Goal: Task Accomplishment & Management: Use online tool/utility

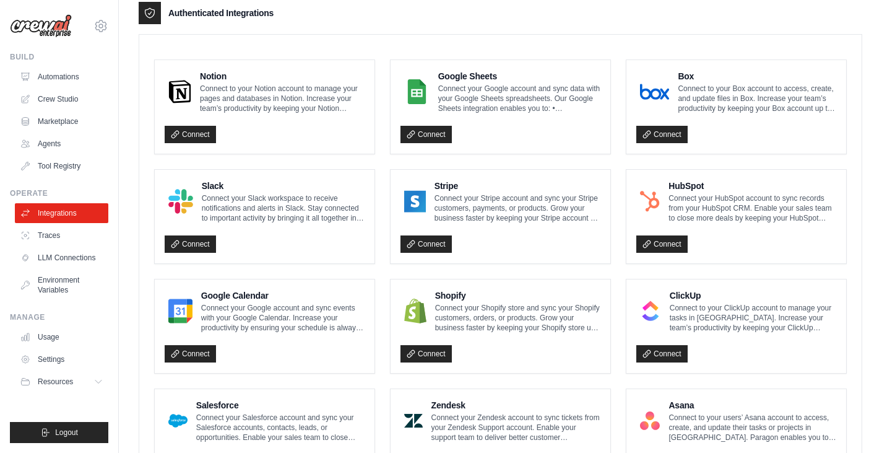
scroll to position [371, 0]
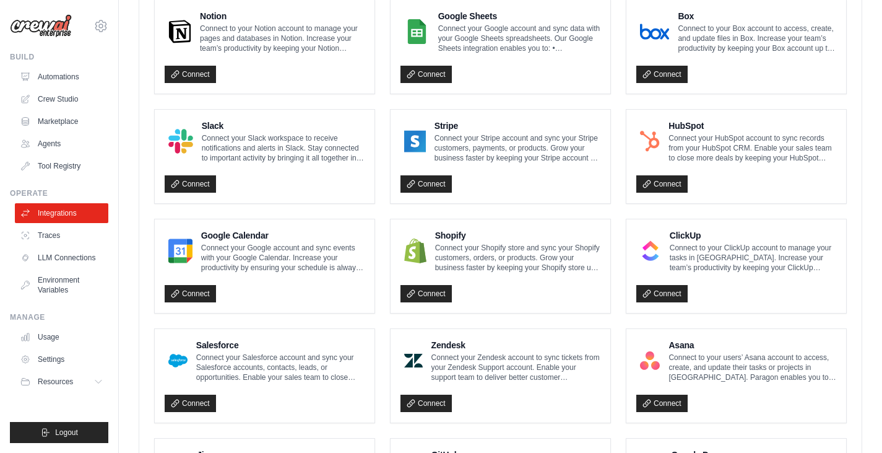
click at [184, 313] on div "Google Calendar Connect your Google account and sync events with your Google Ca…" at bounding box center [265, 265] width 220 height 93
click at [183, 302] on link "Connect" at bounding box center [190, 293] width 51 height 17
click at [195, 302] on link "Connect" at bounding box center [190, 293] width 51 height 17
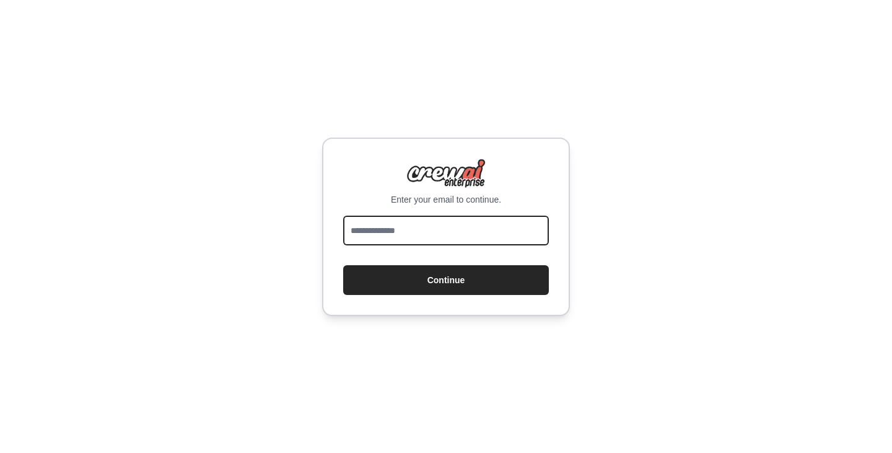
click at [407, 225] on input "email" at bounding box center [446, 230] width 206 height 30
type input "**********"
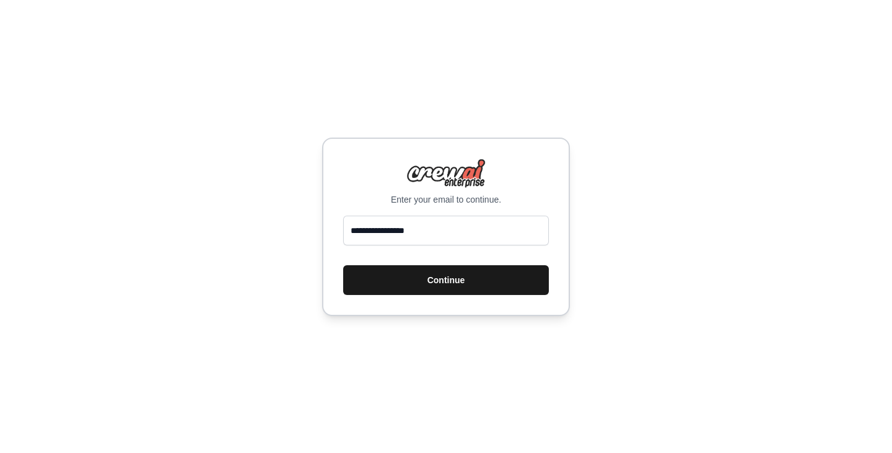
click at [439, 287] on button "Continue" at bounding box center [446, 280] width 206 height 30
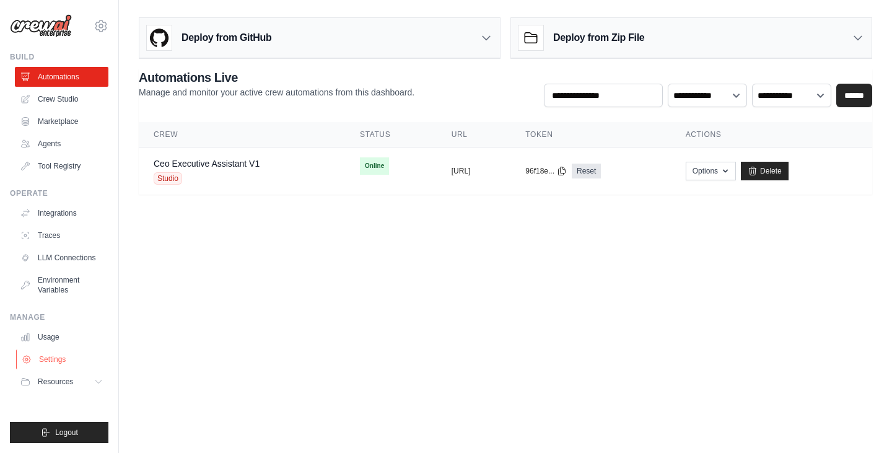
click at [63, 359] on link "Settings" at bounding box center [62, 359] width 93 height 20
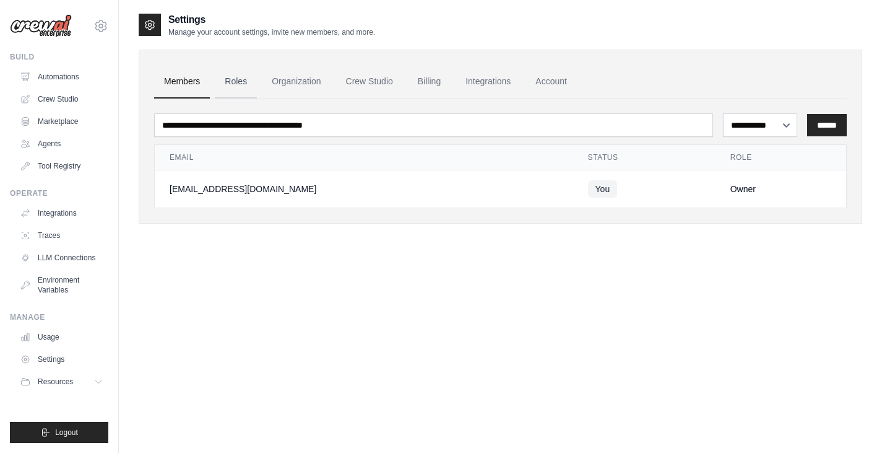
click at [246, 83] on link "Roles" at bounding box center [236, 81] width 42 height 33
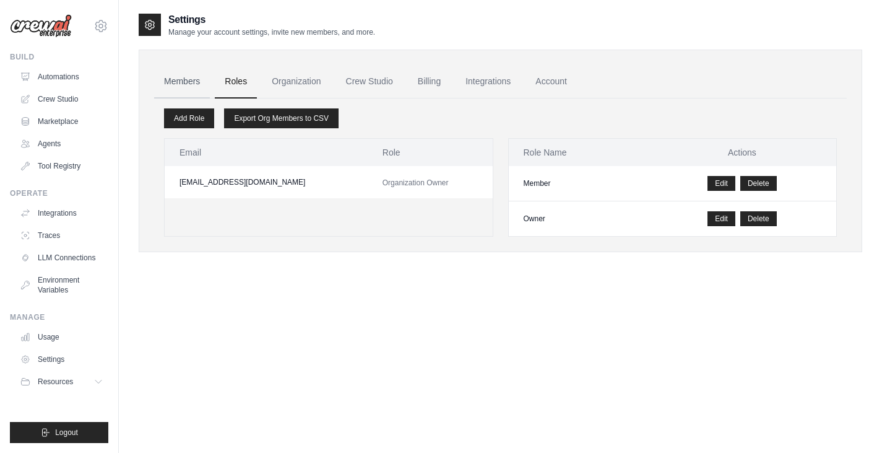
click at [181, 83] on link "Members" at bounding box center [182, 81] width 56 height 33
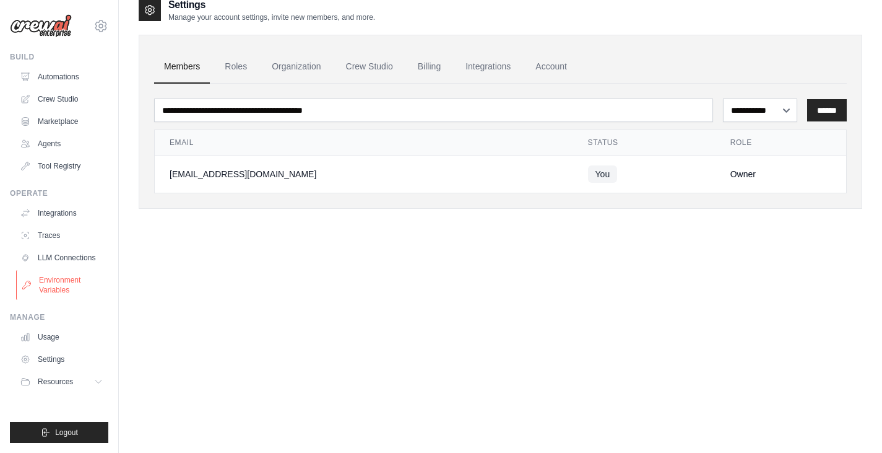
scroll to position [25, 0]
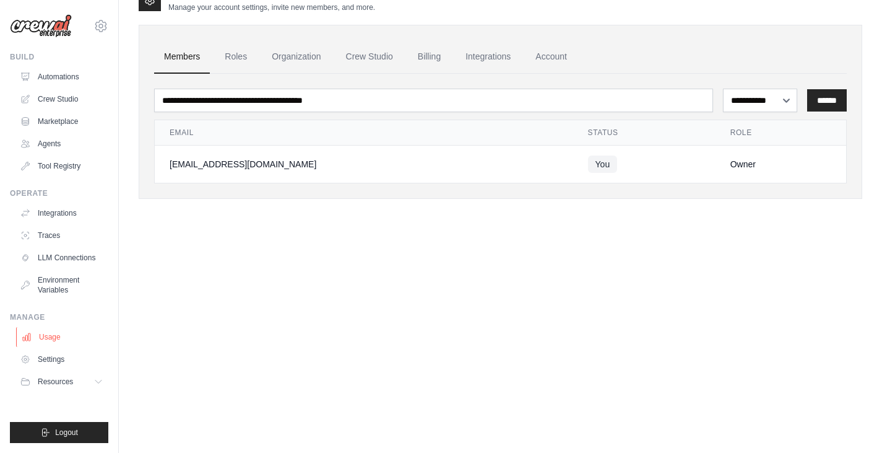
click at [58, 338] on link "Usage" at bounding box center [62, 337] width 93 height 20
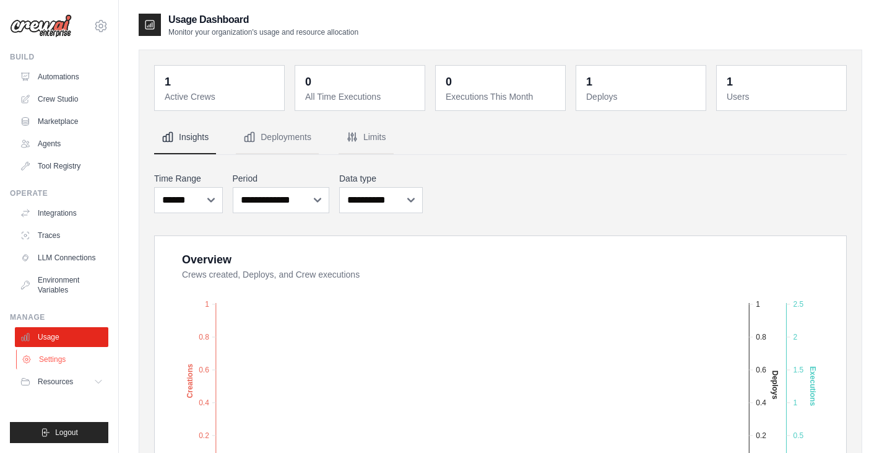
click at [59, 360] on link "Settings" at bounding box center [62, 359] width 93 height 20
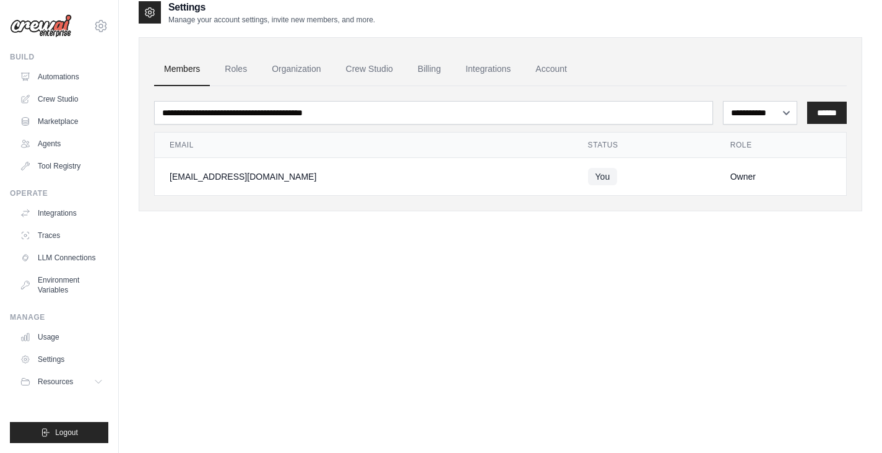
scroll to position [25, 0]
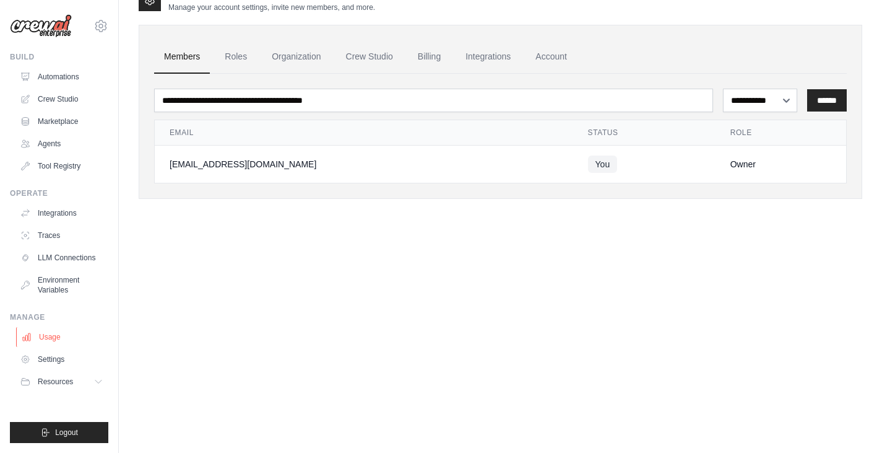
click at [40, 342] on link "Usage" at bounding box center [62, 337] width 93 height 20
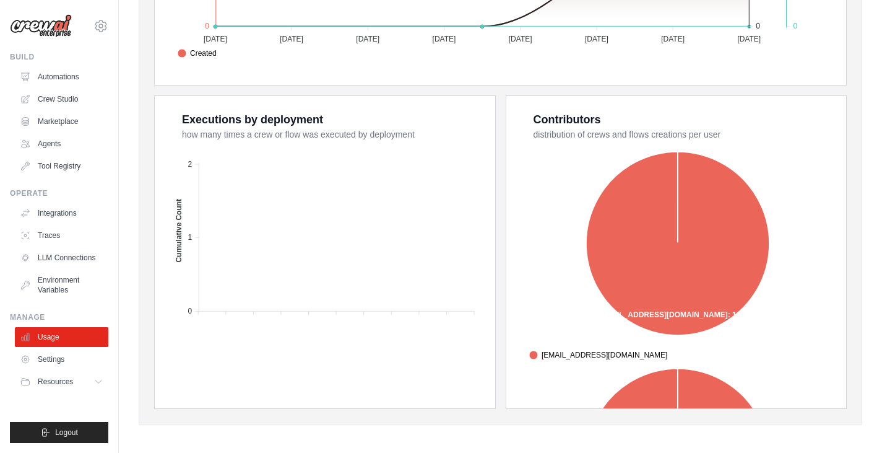
scroll to position [445, 0]
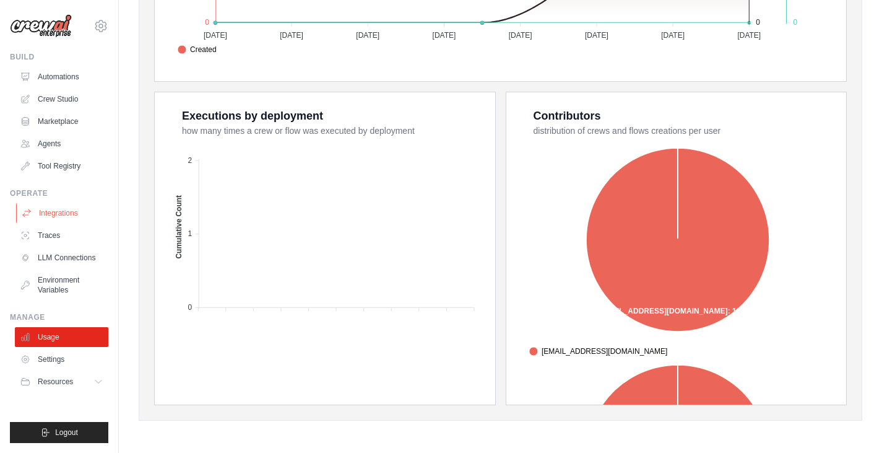
click at [69, 211] on link "Integrations" at bounding box center [62, 213] width 93 height 20
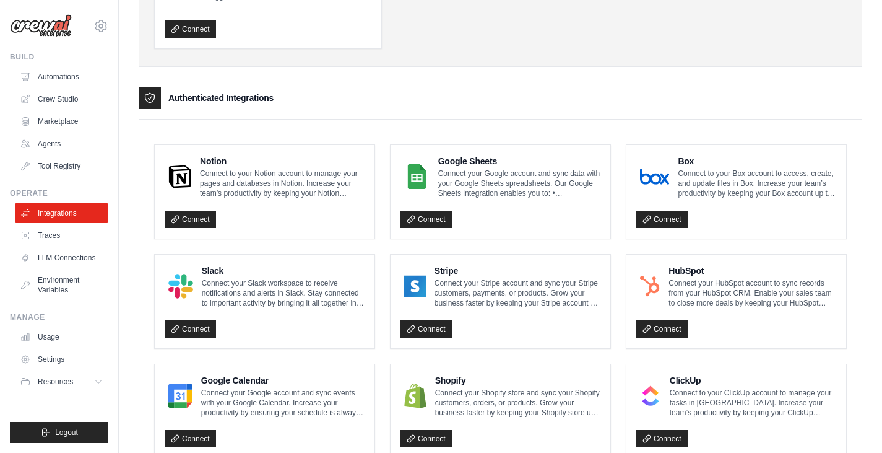
scroll to position [310, 0]
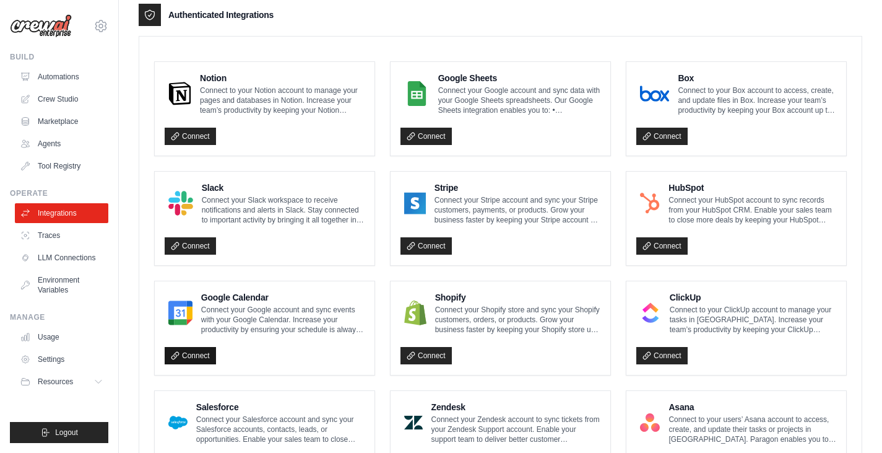
click at [208, 352] on link "Connect" at bounding box center [190, 355] width 51 height 17
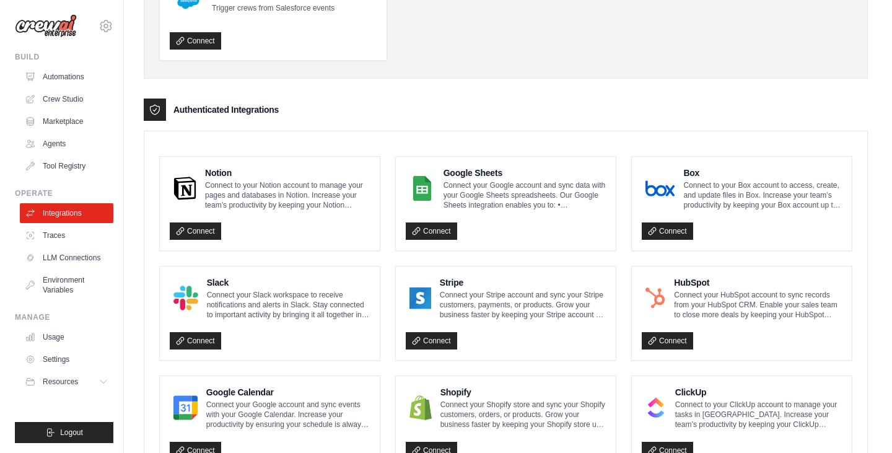
scroll to position [0, 0]
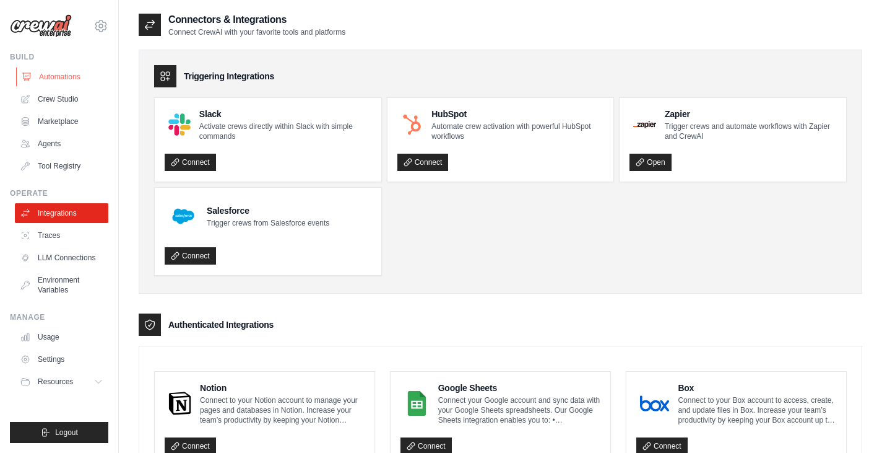
click at [51, 79] on link "Automations" at bounding box center [62, 77] width 93 height 20
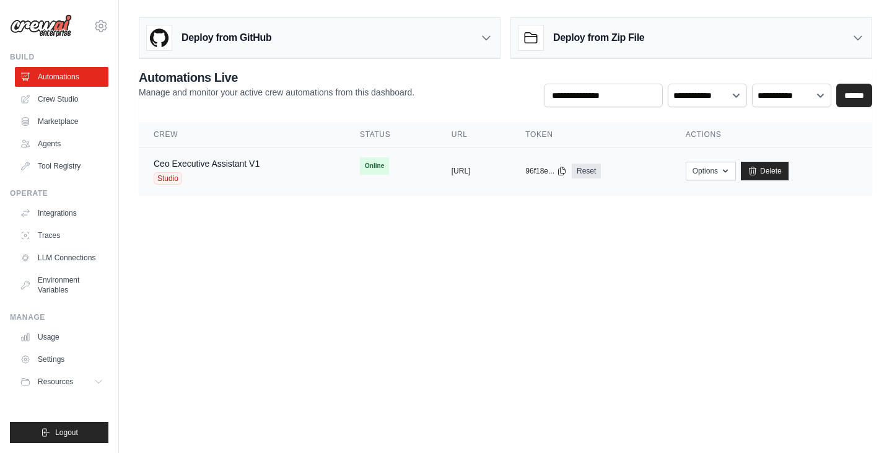
click at [436, 180] on td "copied https://ceo-executive-assistant-v1-" at bounding box center [473, 171] width 74 height 48
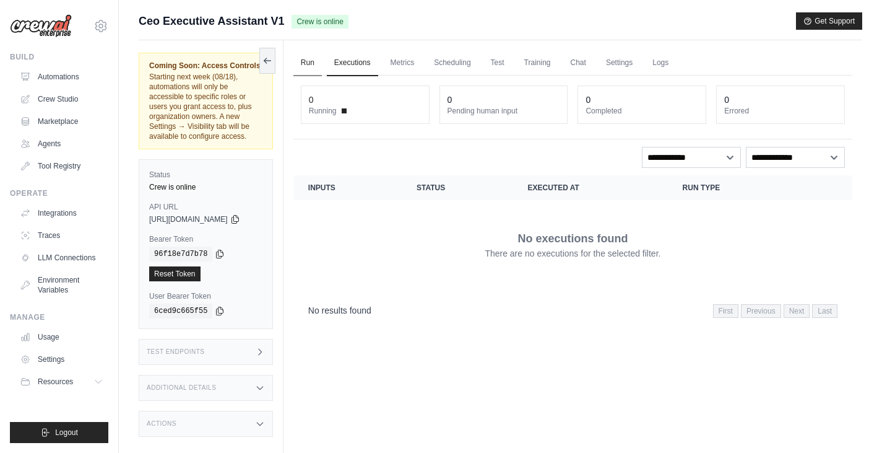
click at [321, 57] on link "Run" at bounding box center [307, 63] width 28 height 26
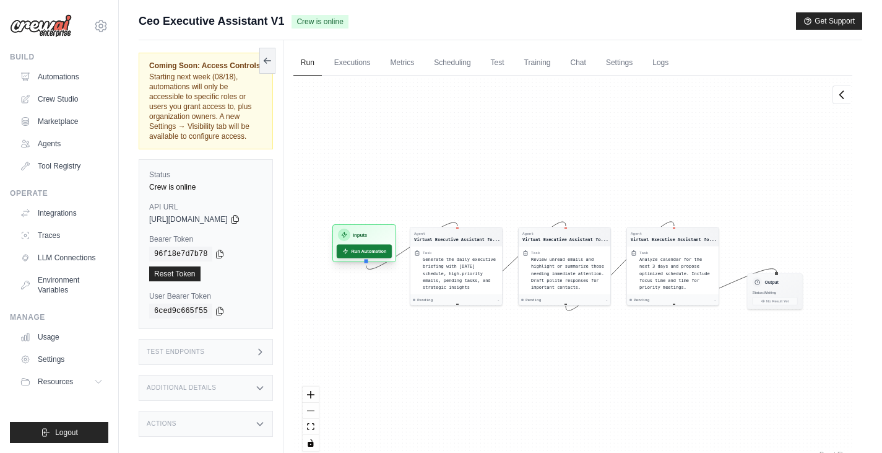
click at [383, 256] on button "Run Automation" at bounding box center [364, 251] width 55 height 14
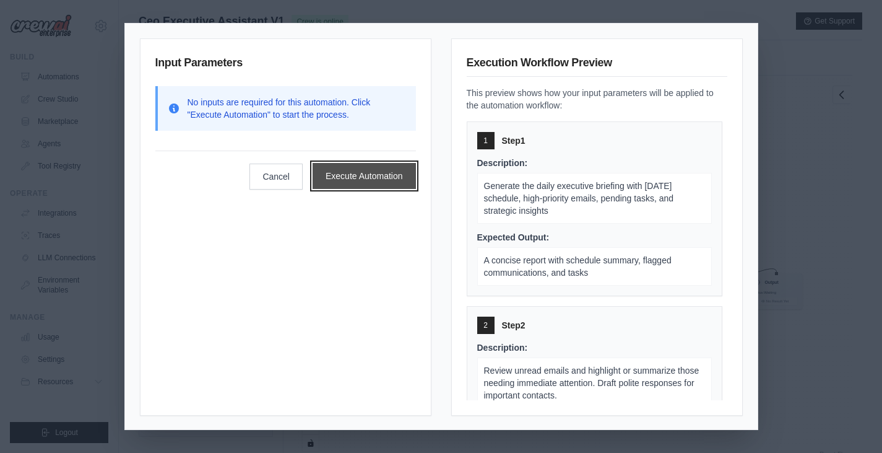
click at [376, 183] on button "Execute Automation" at bounding box center [364, 176] width 103 height 26
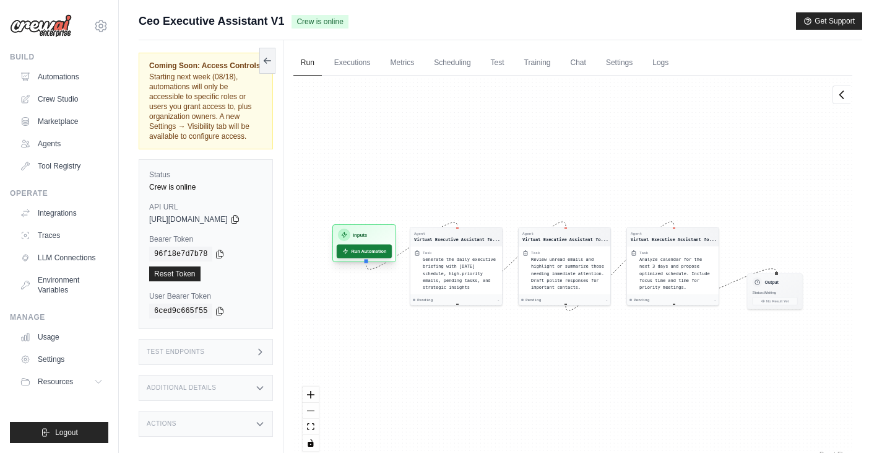
click at [392, 249] on button "Run Automation" at bounding box center [364, 251] width 55 height 14
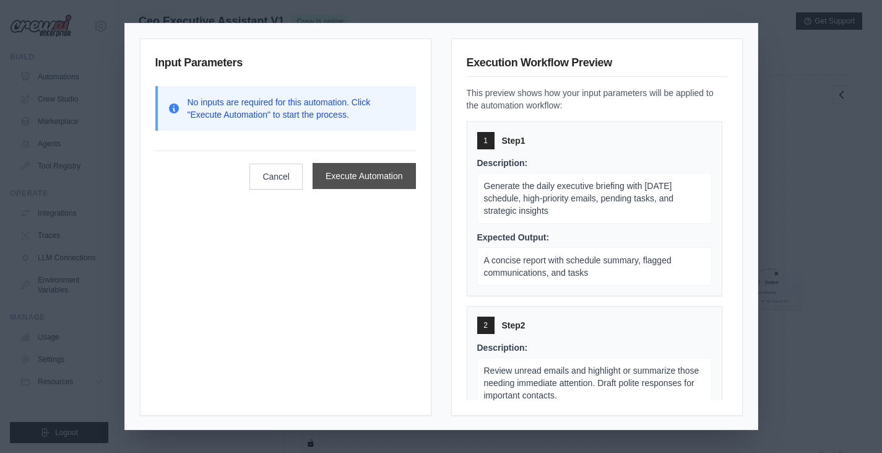
scroll to position [53, 0]
click at [380, 168] on button "Execute Automation" at bounding box center [364, 176] width 103 height 26
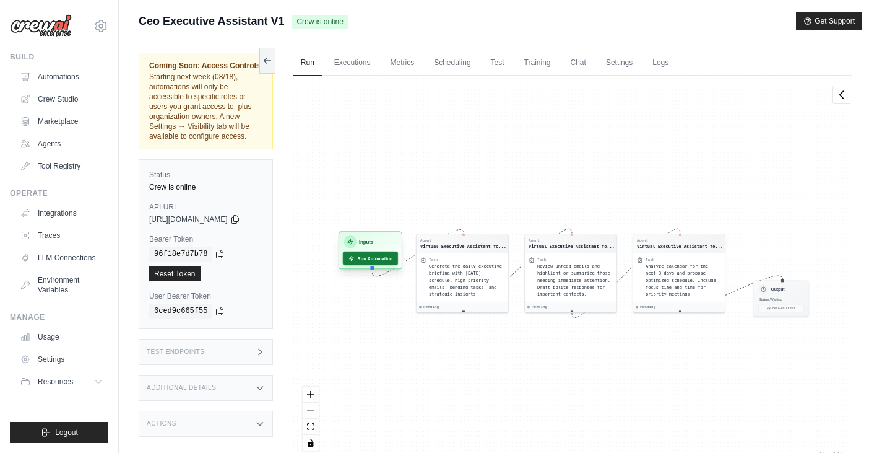
click at [391, 258] on button "Run Automation" at bounding box center [370, 258] width 55 height 14
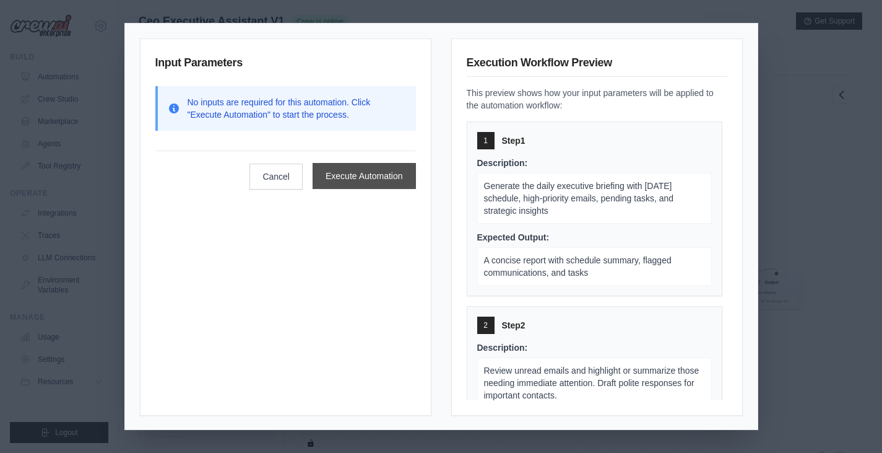
scroll to position [53, 0]
click at [373, 180] on button "Execute Automation" at bounding box center [364, 176] width 103 height 26
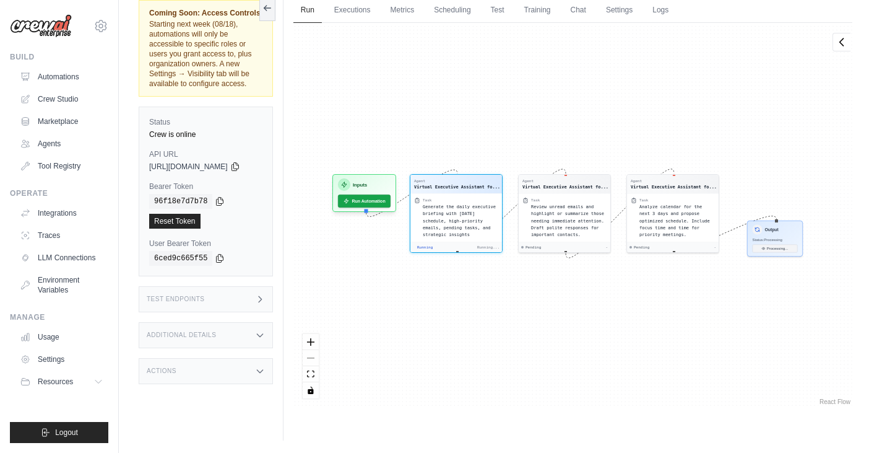
scroll to position [40, 0]
click at [238, 292] on div "Test Endpoints" at bounding box center [206, 299] width 134 height 26
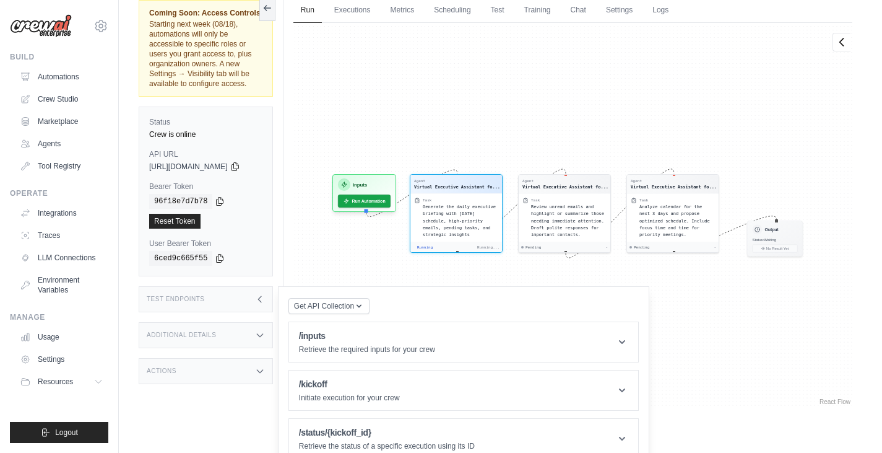
click at [238, 292] on div "Test Endpoints" at bounding box center [206, 299] width 134 height 26
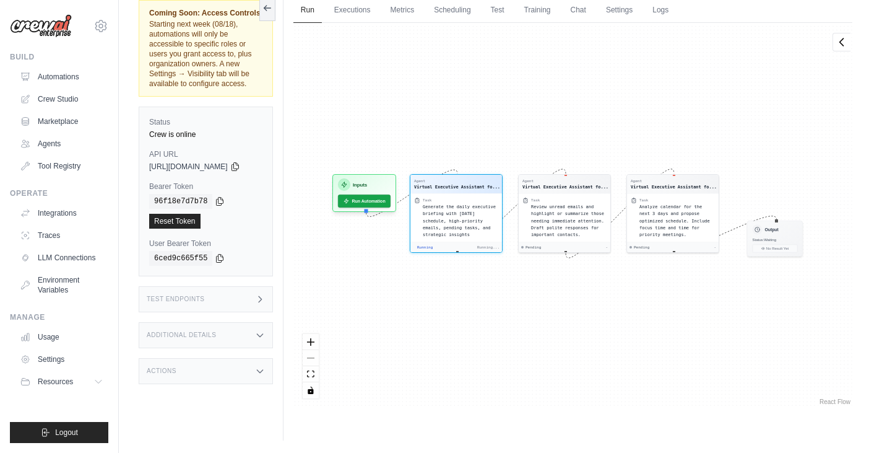
scroll to position [53, 0]
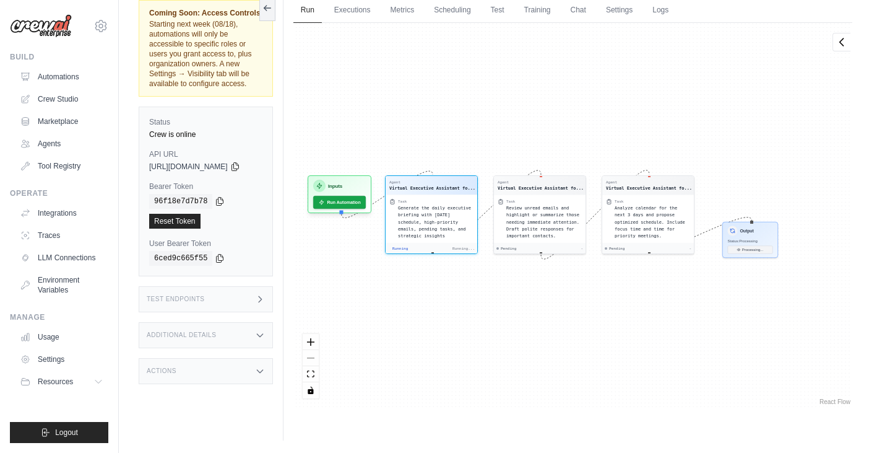
drag, startPoint x: 625, startPoint y: 290, endPoint x: 584, endPoint y: 292, distance: 40.9
click at [584, 292] on div "Agent Virtual Executive Assistant fo... Task Generate the daily executive brief…" at bounding box center [572, 215] width 559 height 384
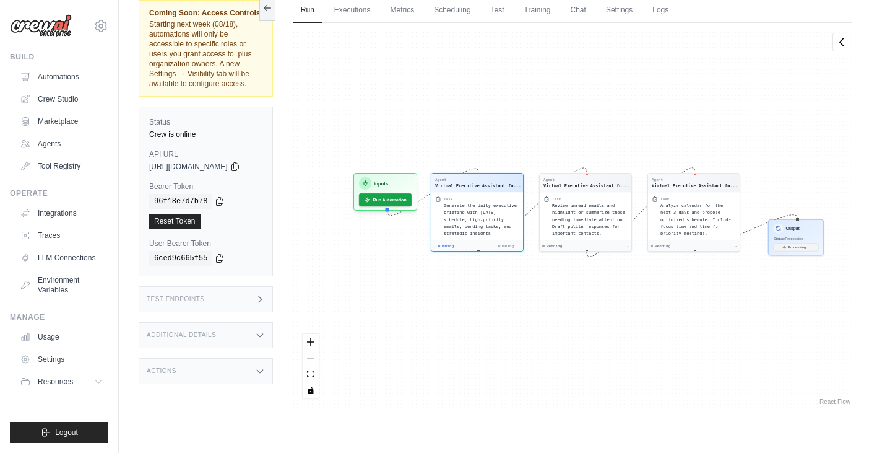
drag, startPoint x: 528, startPoint y: 308, endPoint x: 562, endPoint y: 307, distance: 34.1
click at [562, 307] on div "Agent Virtual Executive Assistant fo... Task Generate the daily executive brief…" at bounding box center [572, 215] width 559 height 384
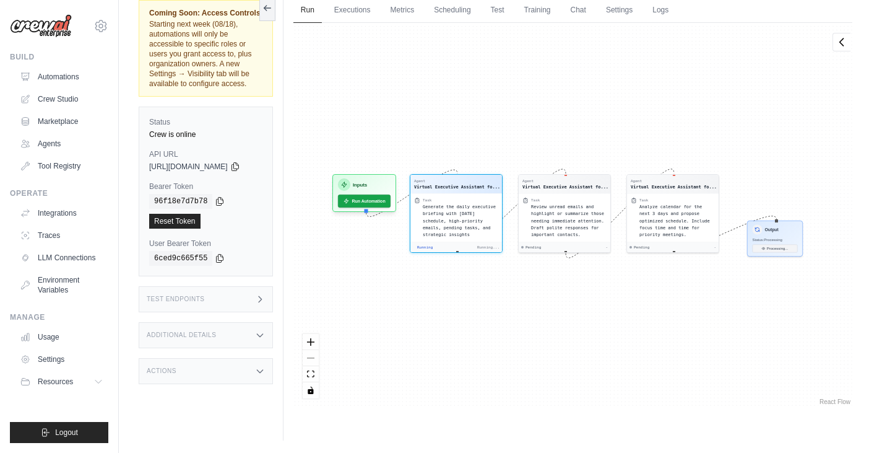
scroll to position [271, 0]
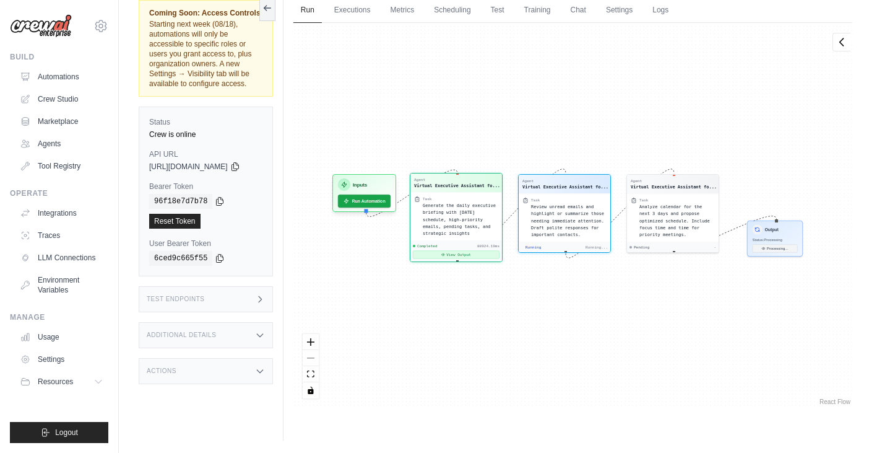
click at [477, 250] on button "View Output" at bounding box center [456, 254] width 87 height 8
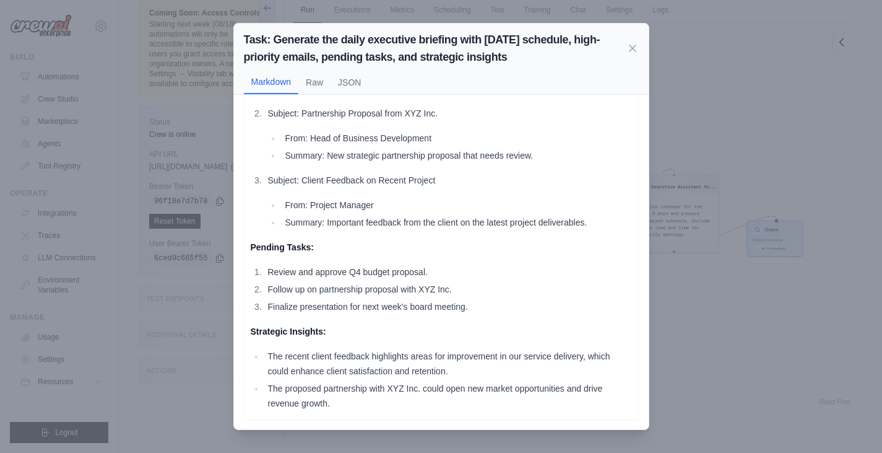
scroll to position [223, 0]
click at [305, 80] on button "Raw" at bounding box center [314, 82] width 32 height 24
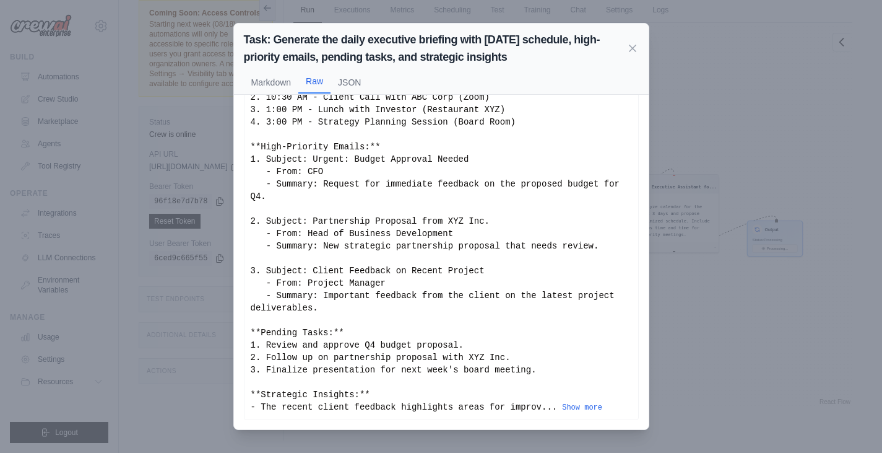
scroll to position [58, 0]
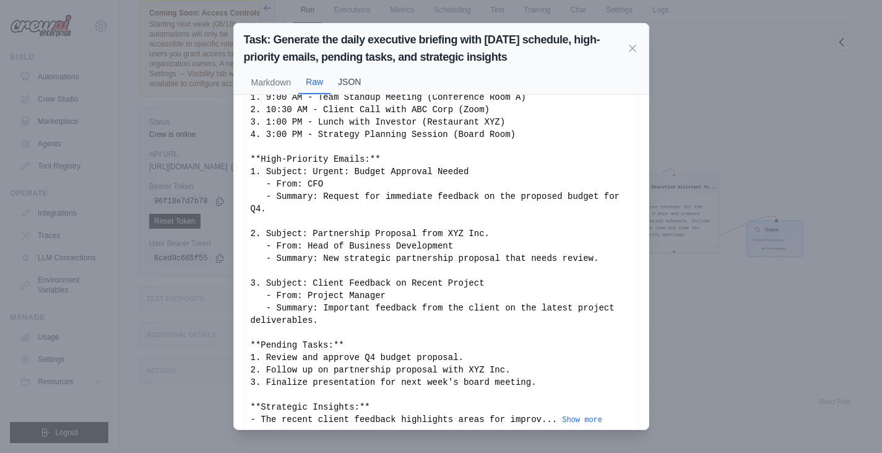
click at [354, 74] on button "JSON" at bounding box center [350, 82] width 38 height 24
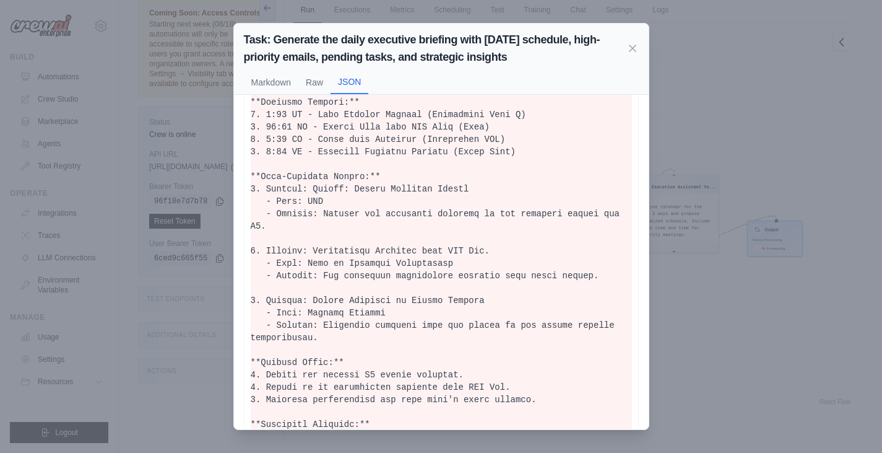
click at [256, 96] on pre at bounding box center [441, 275] width 381 height 409
click at [256, 88] on button "Markdown" at bounding box center [271, 82] width 55 height 24
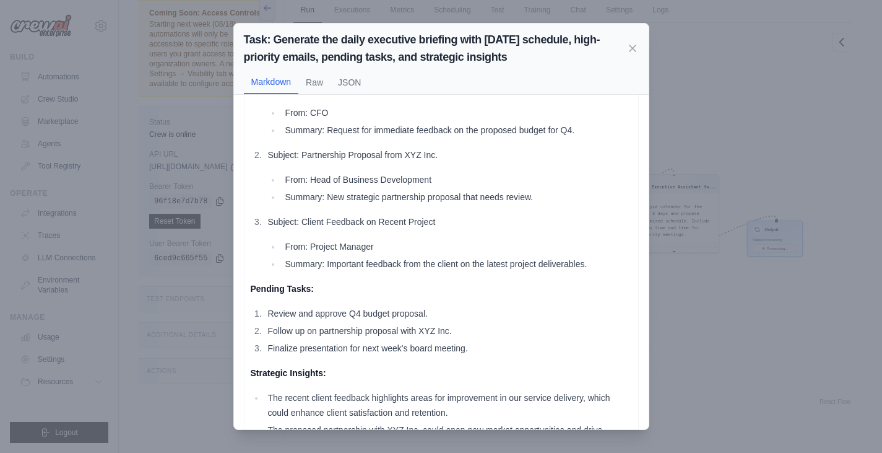
scroll to position [223, 0]
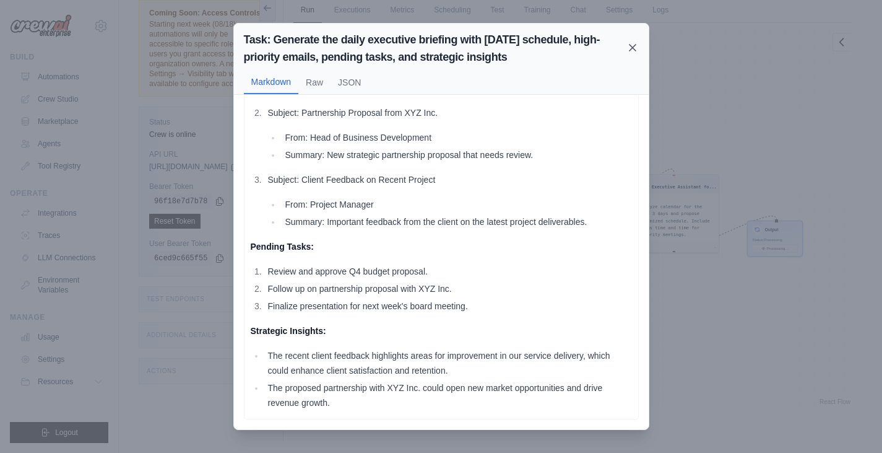
click at [629, 49] on icon at bounding box center [633, 47] width 12 height 12
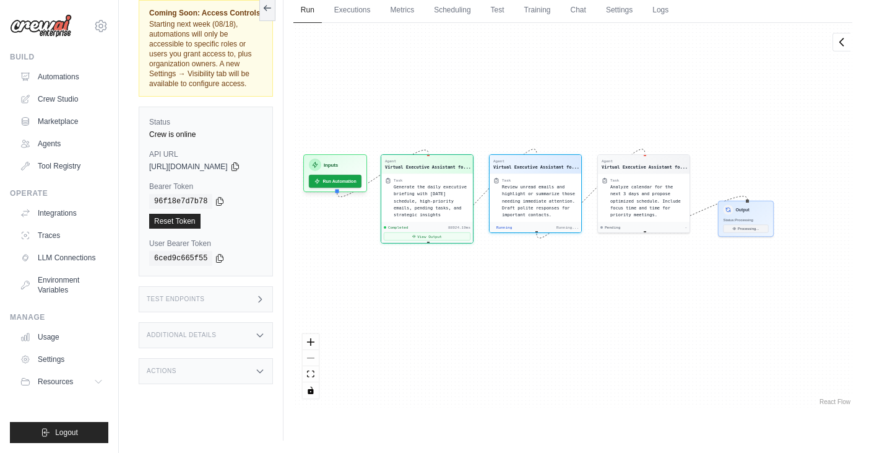
drag, startPoint x: 627, startPoint y: 82, endPoint x: 597, endPoint y: 62, distance: 35.2
click at [597, 62] on div "Agent Virtual Executive Assistant fo... Task Generate the daily executive brief…" at bounding box center [572, 215] width 559 height 384
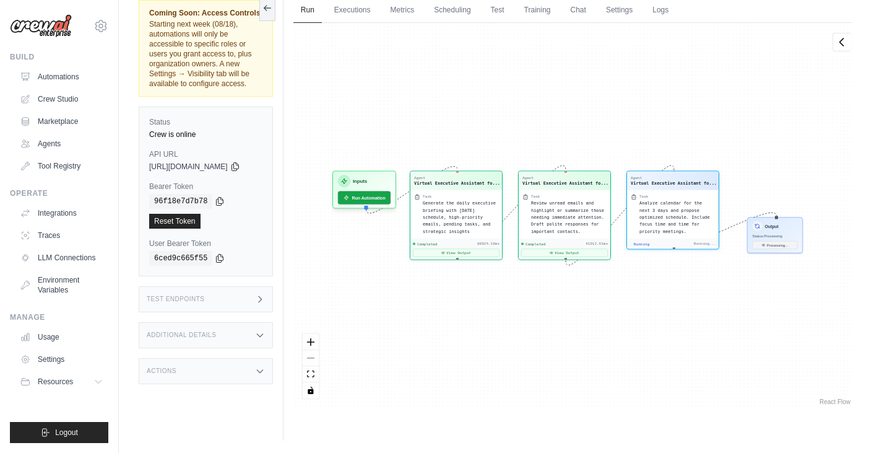
scroll to position [3242, 0]
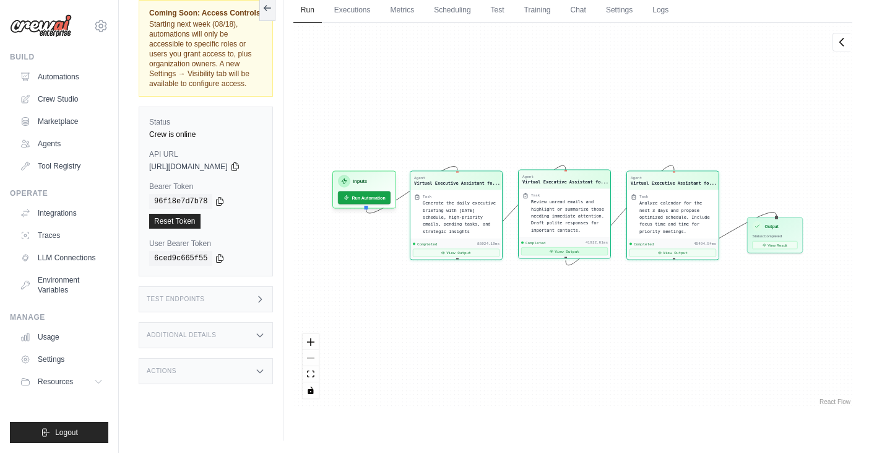
click at [566, 249] on button "View Output" at bounding box center [564, 251] width 87 height 8
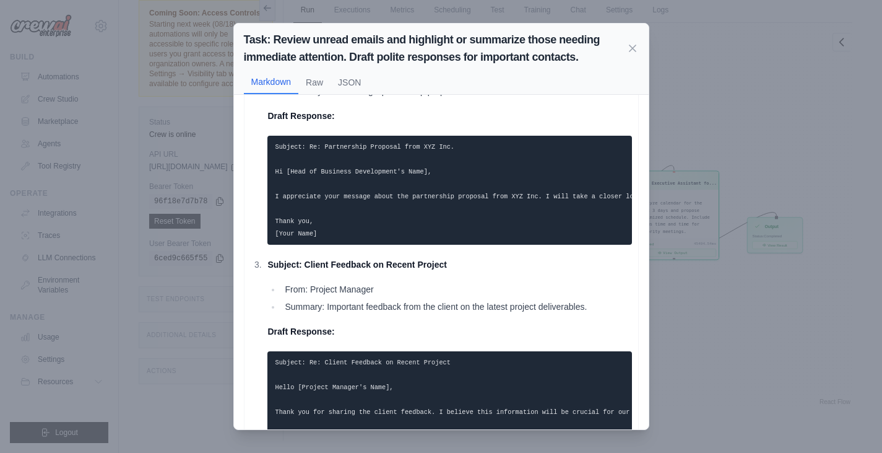
scroll to position [427, 0]
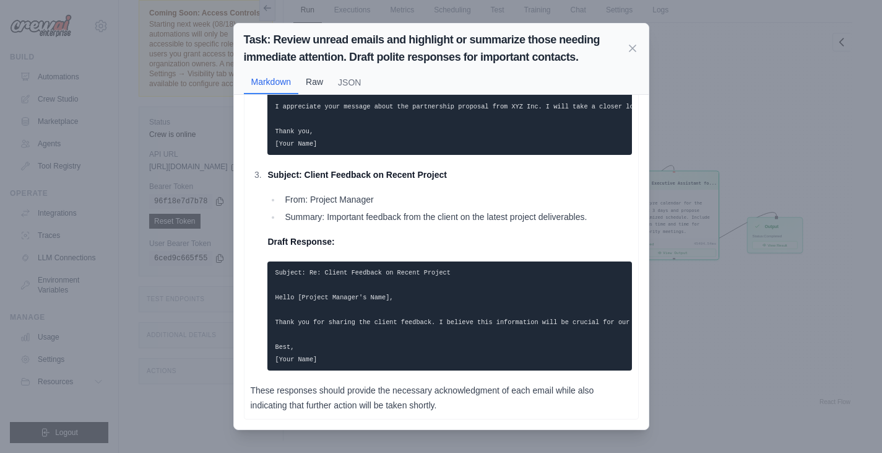
click at [310, 77] on button "Raw" at bounding box center [314, 82] width 32 height 24
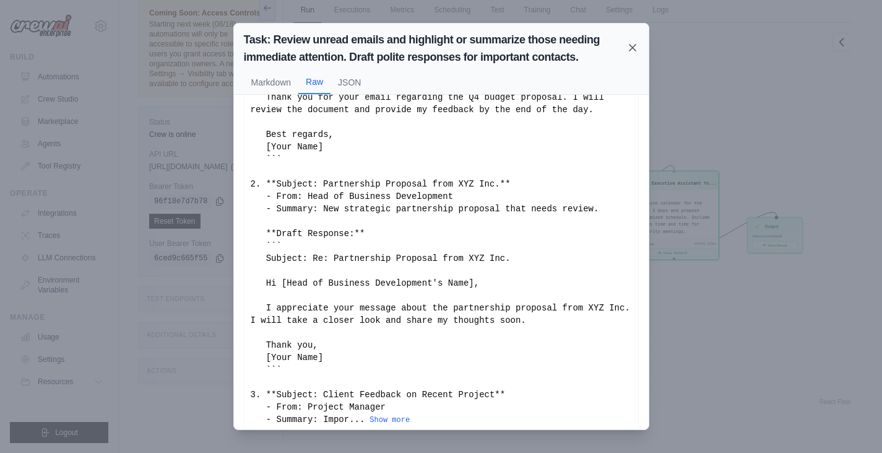
click at [627, 48] on icon at bounding box center [633, 47] width 12 height 12
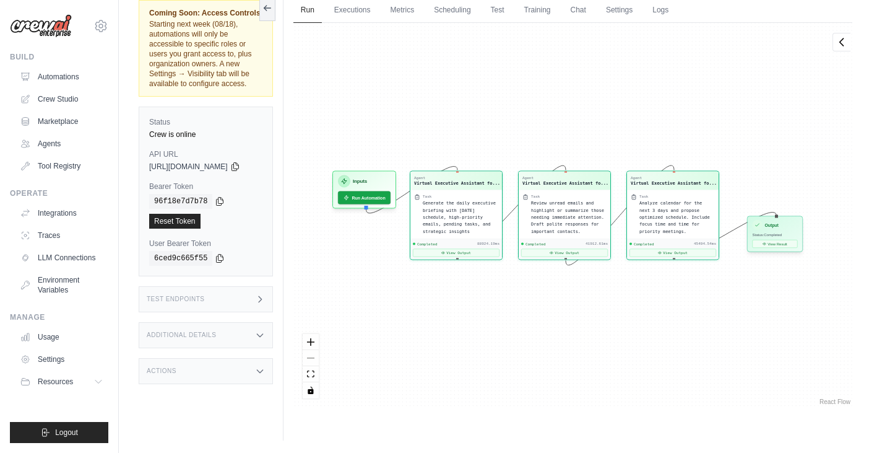
click at [799, 249] on div "Output Status: Completed View Result" at bounding box center [775, 234] width 56 height 36
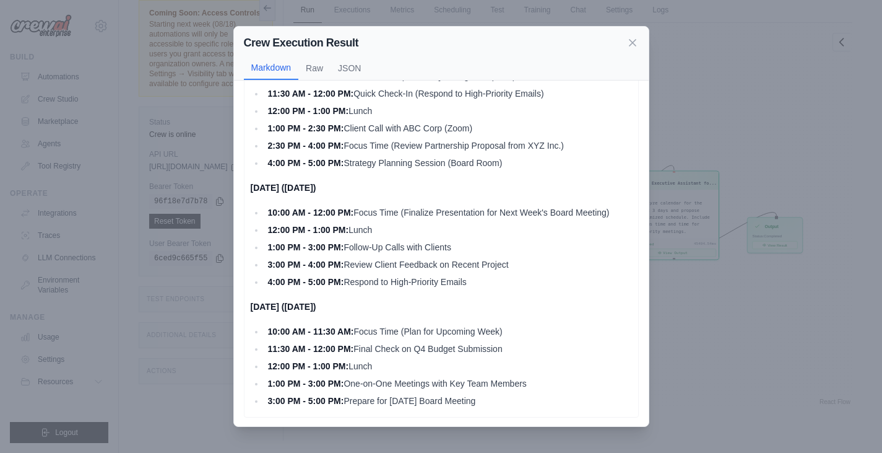
scroll to position [97, 0]
click at [636, 43] on icon at bounding box center [633, 42] width 12 height 12
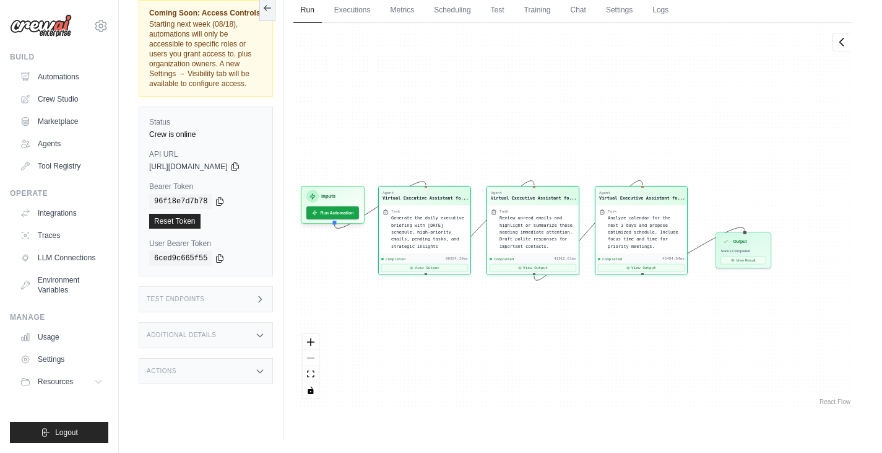
drag, startPoint x: 481, startPoint y: 150, endPoint x: 434, endPoint y: 174, distance: 52.9
click at [434, 174] on div "Agent Virtual Executive Assistant fo... Task Generate the daily executive brief…" at bounding box center [572, 215] width 559 height 384
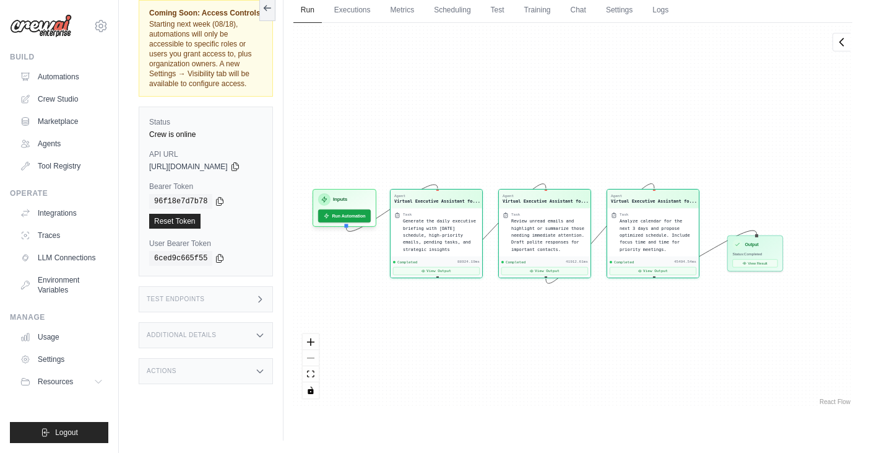
drag, startPoint x: 443, startPoint y: 142, endPoint x: 455, endPoint y: 145, distance: 12.2
click at [455, 145] on div "Agent Virtual Executive Assistant fo... Task Generate the daily executive brief…" at bounding box center [572, 215] width 559 height 384
click at [347, 197] on h3 "Inputs" at bounding box center [340, 196] width 14 height 7
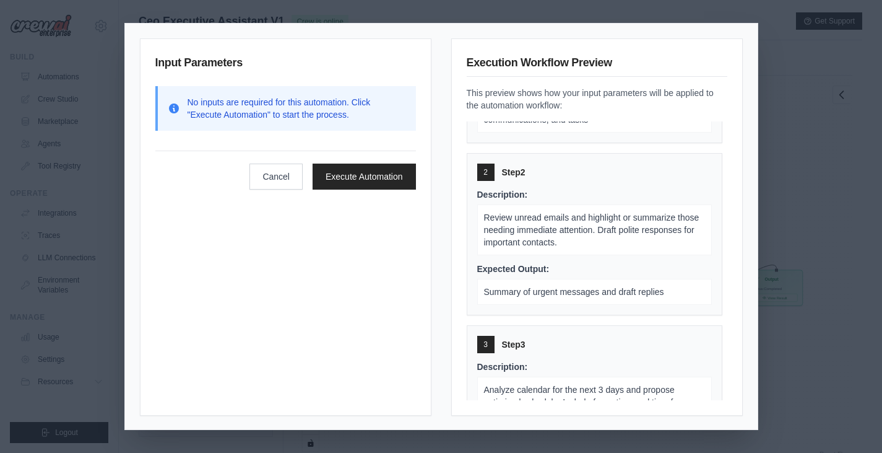
scroll to position [253, 0]
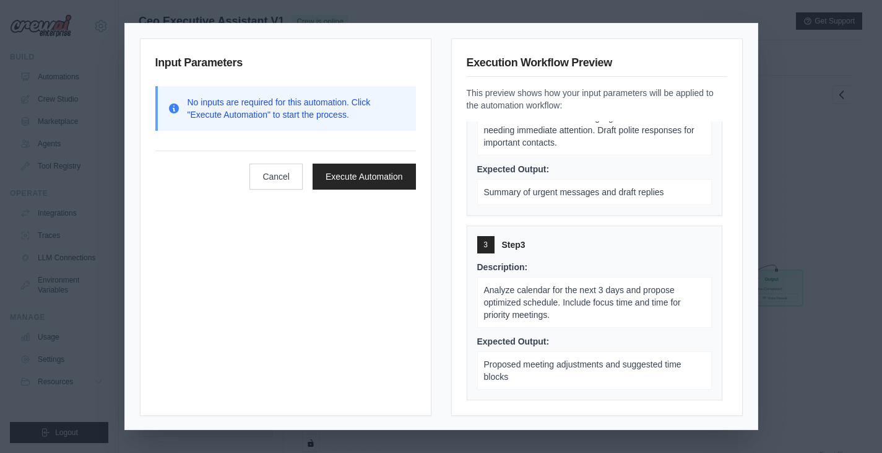
click at [777, 160] on div "Input Parameters No inputs are required for this automation. Click "Execute Aut…" at bounding box center [441, 226] width 882 height 453
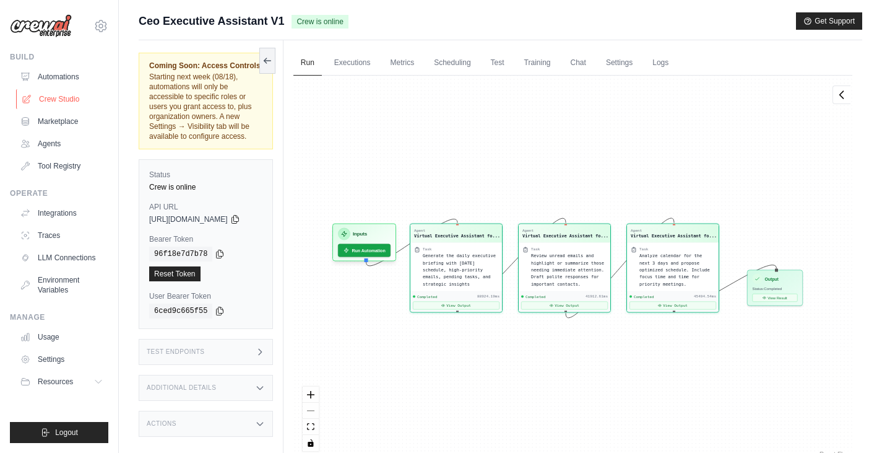
click at [69, 94] on link "Crew Studio" at bounding box center [62, 99] width 93 height 20
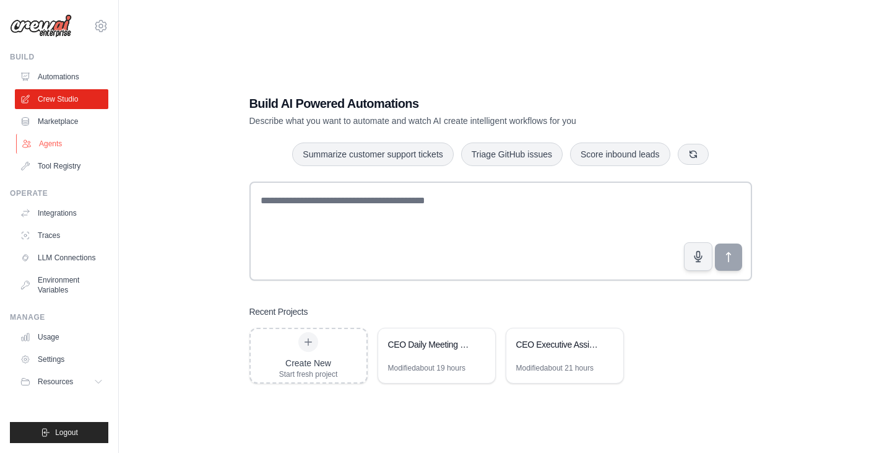
click at [59, 150] on link "Agents" at bounding box center [62, 144] width 93 height 20
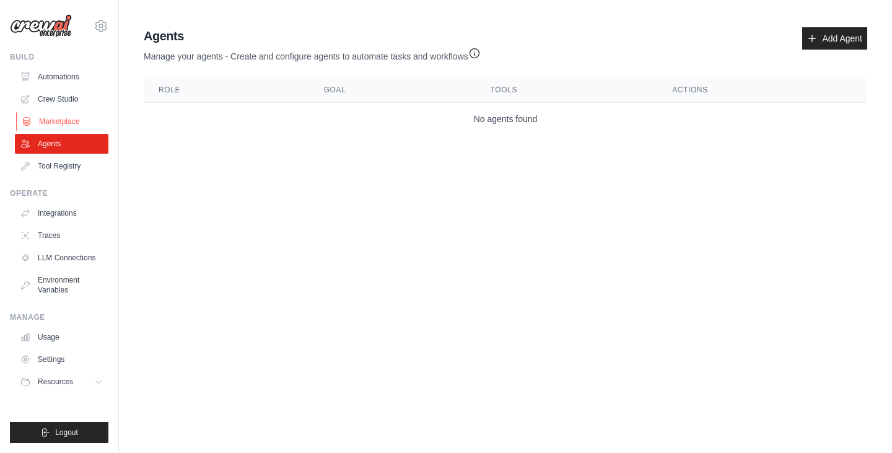
click at [56, 121] on link "Marketplace" at bounding box center [62, 121] width 93 height 20
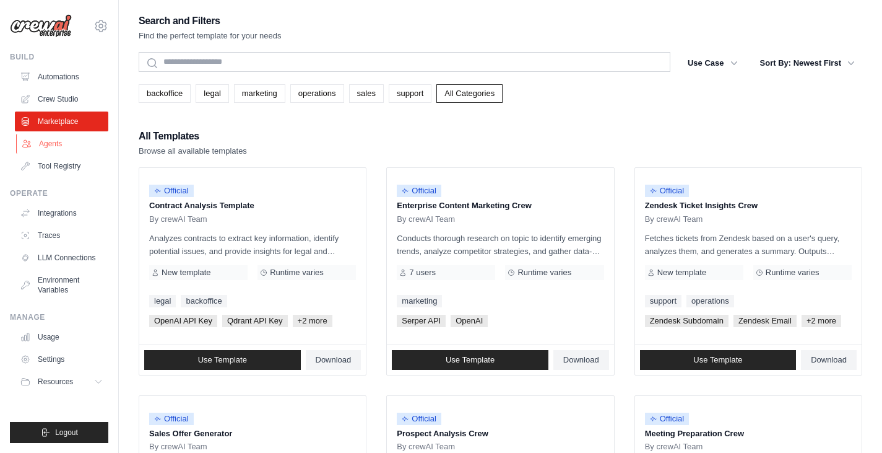
click at [57, 141] on link "Agents" at bounding box center [62, 144] width 93 height 20
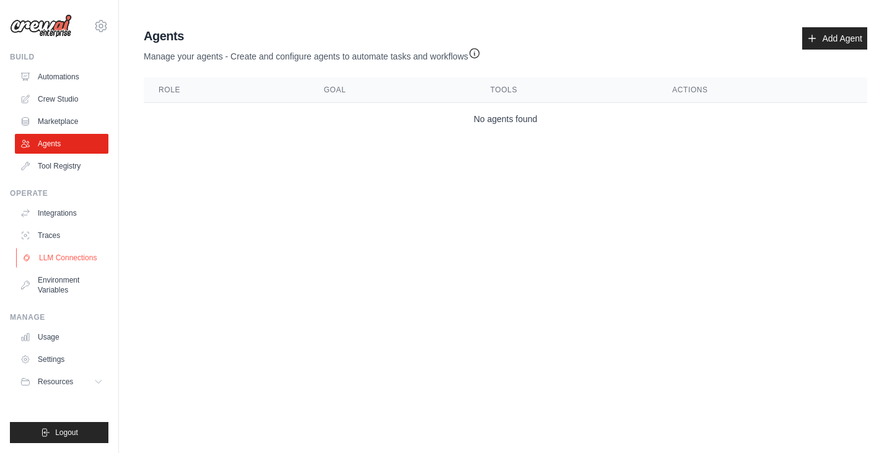
click at [72, 257] on link "LLM Connections" at bounding box center [62, 258] width 93 height 20
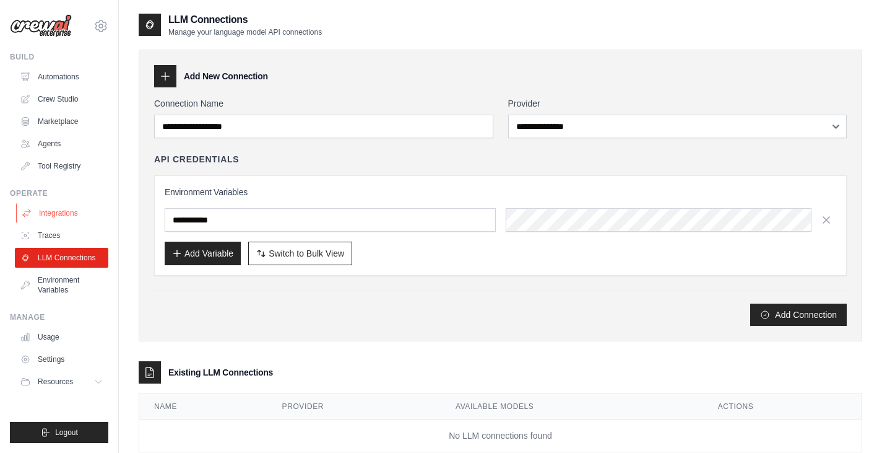
click at [68, 207] on link "Integrations" at bounding box center [62, 213] width 93 height 20
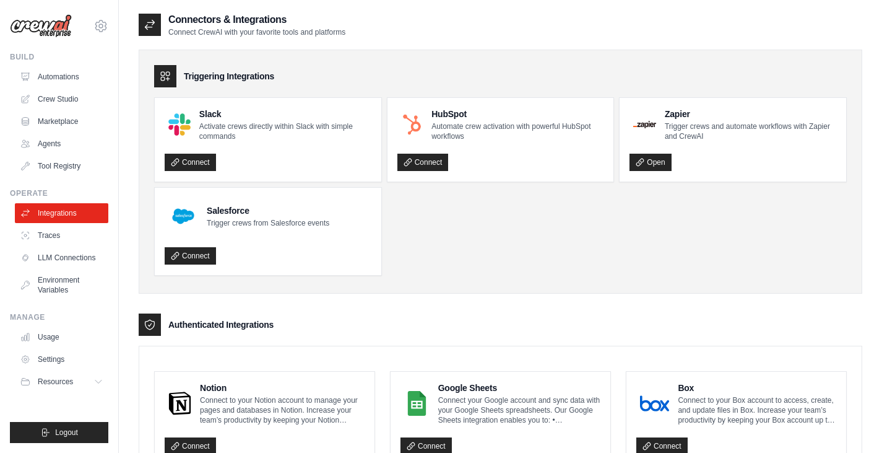
click at [60, 61] on div "Build" at bounding box center [59, 57] width 98 height 10
click at [66, 84] on link "Automations" at bounding box center [62, 77] width 93 height 20
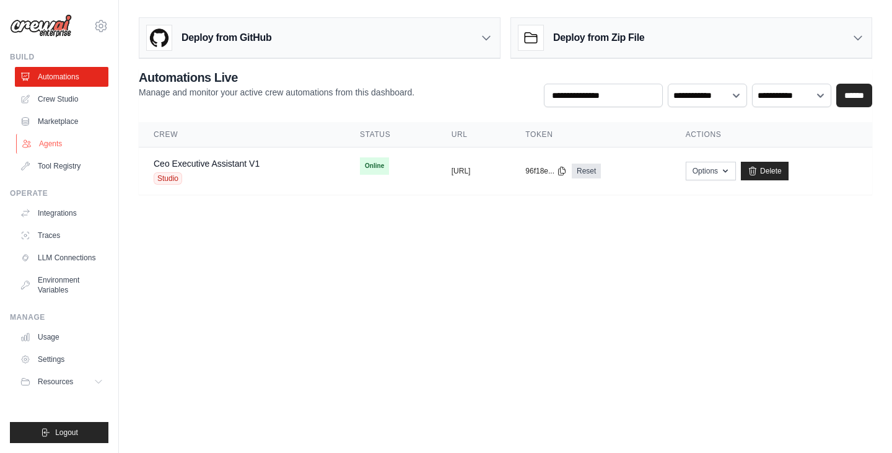
click at [72, 146] on link "Agents" at bounding box center [62, 144] width 93 height 20
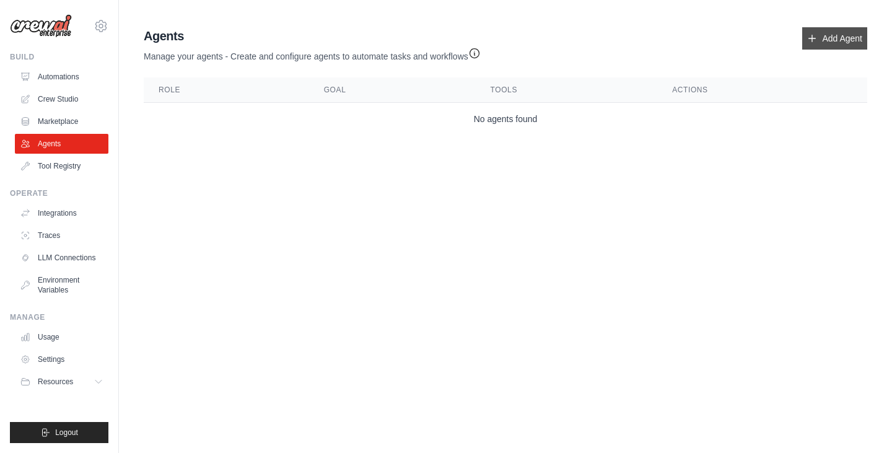
click at [805, 39] on link "Add Agent" at bounding box center [834, 38] width 65 height 22
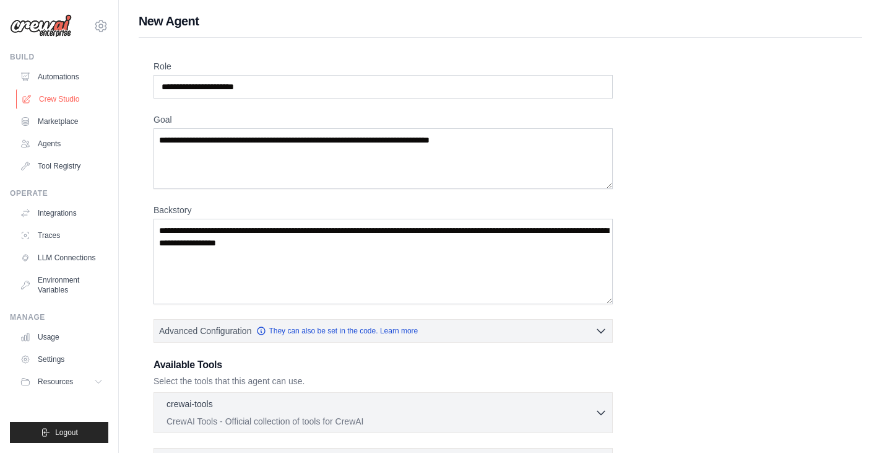
click at [76, 95] on link "Crew Studio" at bounding box center [62, 99] width 93 height 20
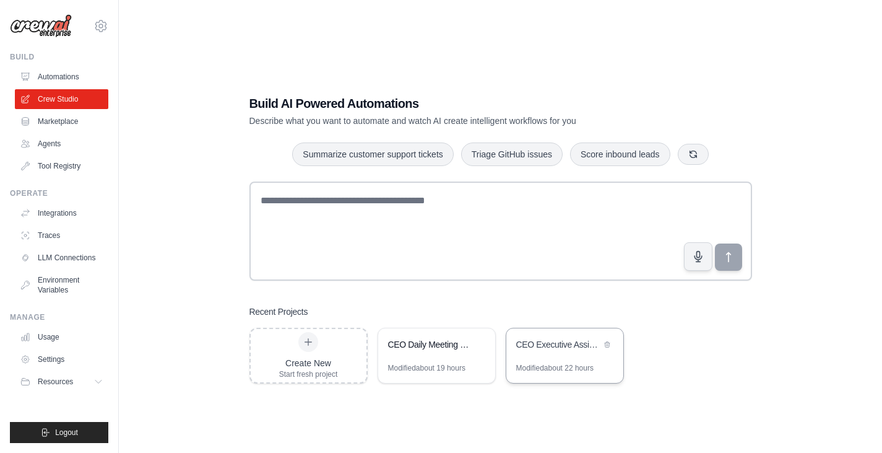
click at [557, 365] on div "Modified about 22 hours" at bounding box center [554, 368] width 77 height 10
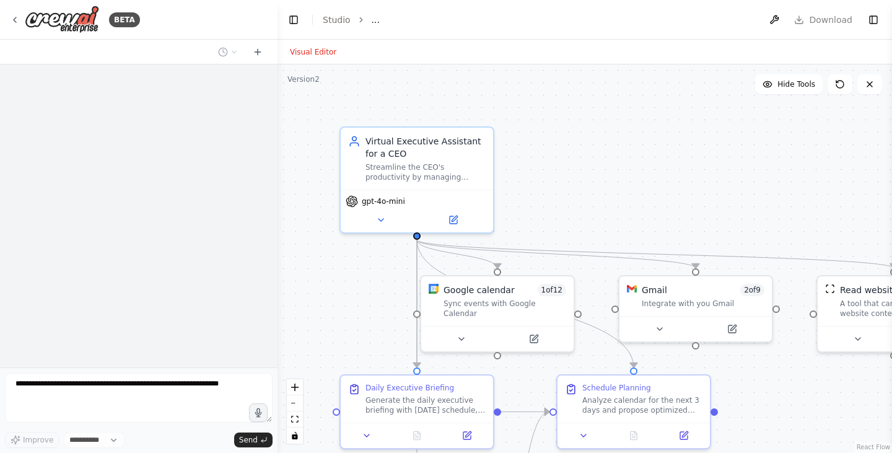
select select "****"
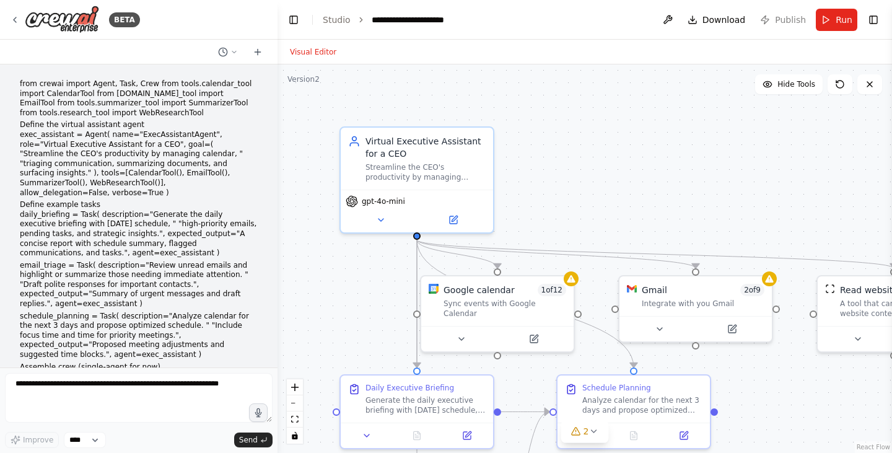
scroll to position [1472, 0]
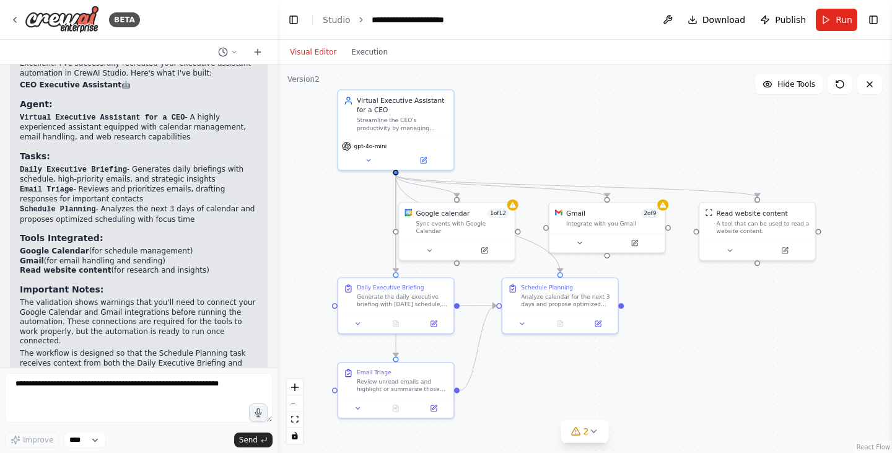
drag, startPoint x: 345, startPoint y: 302, endPoint x: 342, endPoint y: 230, distance: 71.9
click at [342, 230] on div ".deletable-edge-delete-btn { width: 20px; height: 20px; border: 0px solid #ffff…" at bounding box center [584, 258] width 614 height 388
drag, startPoint x: 343, startPoint y: 240, endPoint x: 344, endPoint y: 219, distance: 21.7
click at [344, 219] on div ".deletable-edge-delete-btn { width: 20px; height: 20px; border: 0px solid #ffff…" at bounding box center [584, 258] width 614 height 388
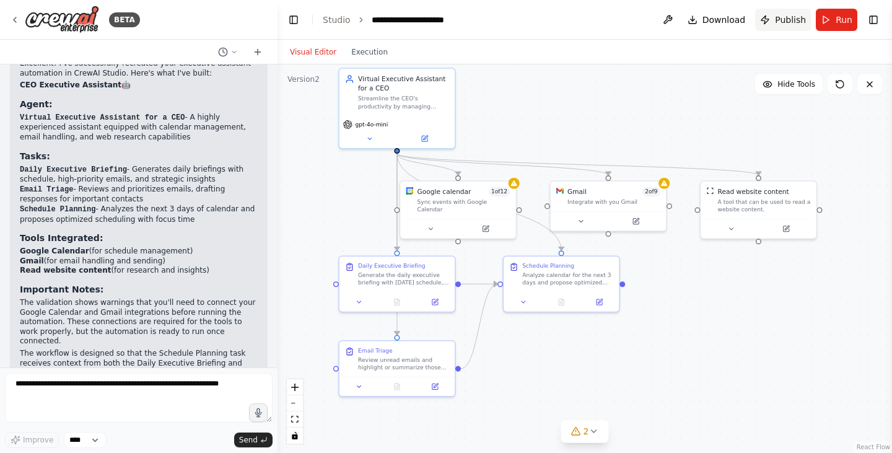
click at [766, 22] on button "Publish" at bounding box center [783, 20] width 56 height 22
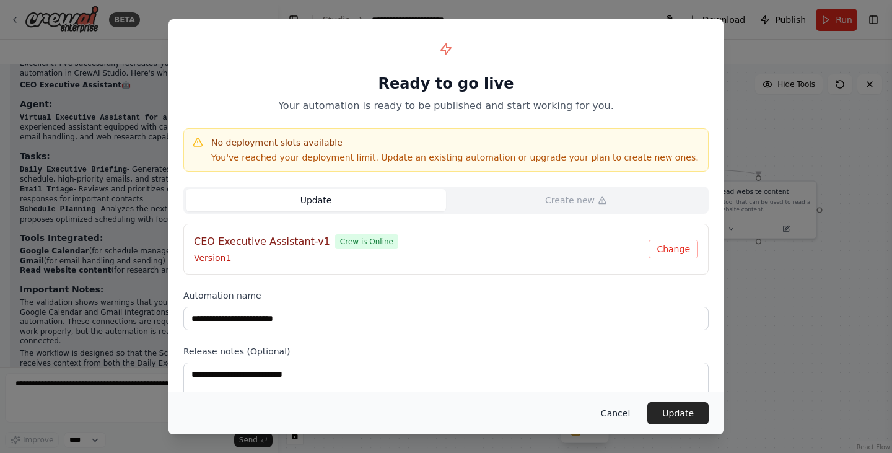
click at [618, 411] on button "Cancel" at bounding box center [615, 413] width 49 height 22
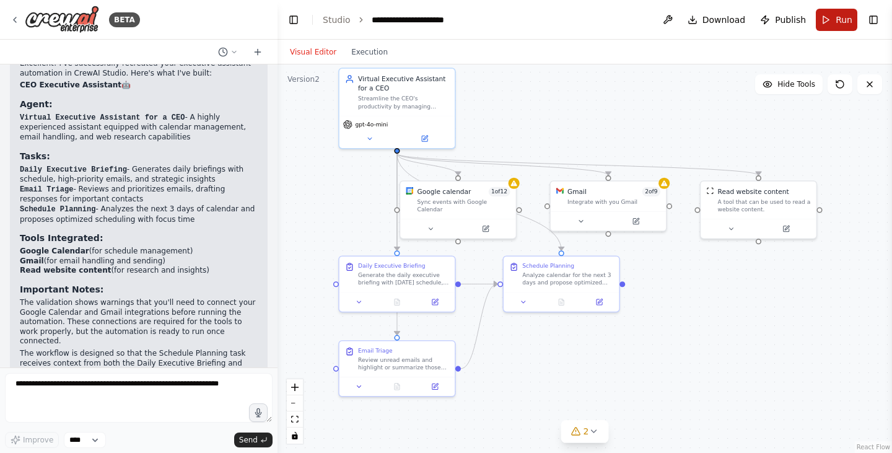
click at [834, 24] on button "Run" at bounding box center [835, 20] width 41 height 22
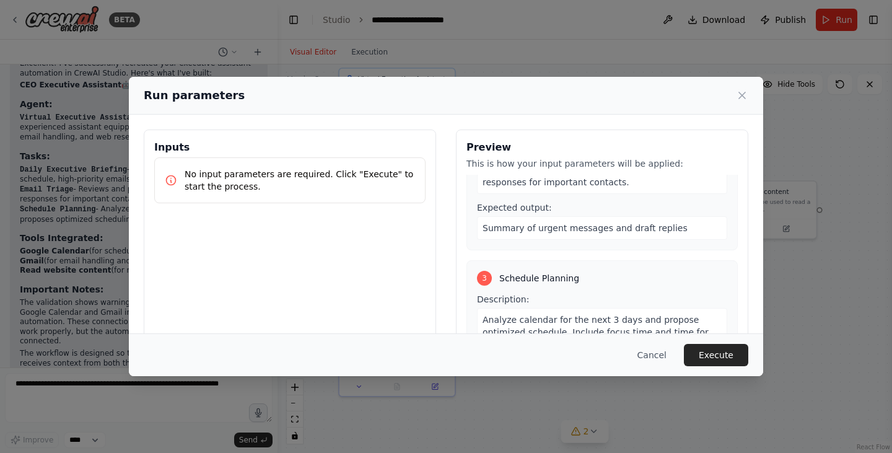
scroll to position [0, 0]
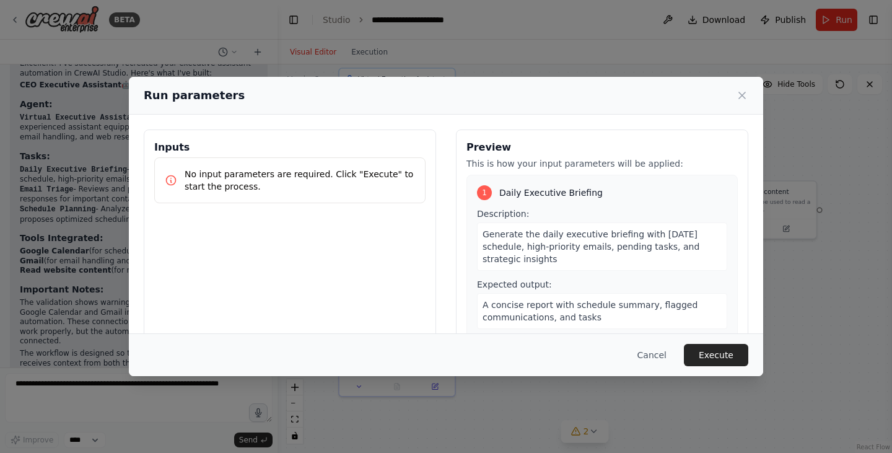
click at [619, 248] on span "Generate the daily executive briefing with today's schedule, high-priority emai…" at bounding box center [590, 246] width 217 height 35
drag, startPoint x: 584, startPoint y: 248, endPoint x: 534, endPoint y: 223, distance: 56.2
click at [534, 223] on div "Generate the daily executive briefing with today's schedule, high-priority emai…" at bounding box center [602, 246] width 250 height 48
click at [544, 238] on span "Generate the daily executive briefing with today's schedule, high-priority emai…" at bounding box center [590, 246] width 217 height 35
click at [705, 353] on button "Execute" at bounding box center [715, 355] width 64 height 22
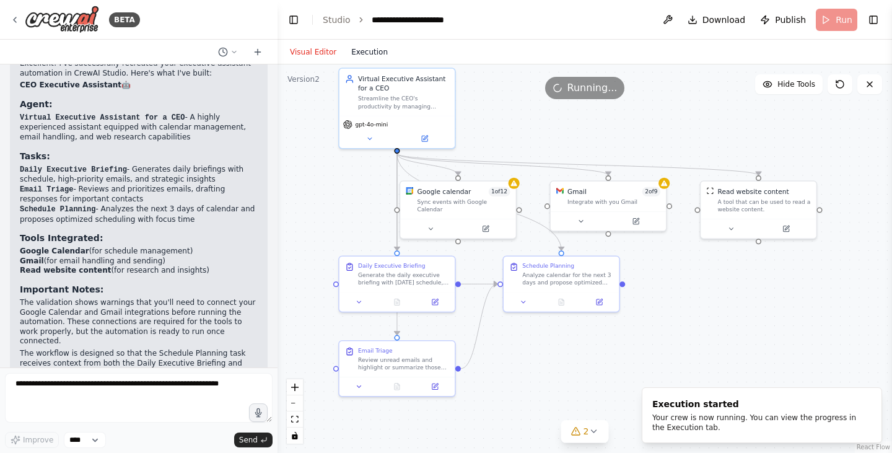
click at [361, 54] on button "Execution" at bounding box center [369, 52] width 51 height 15
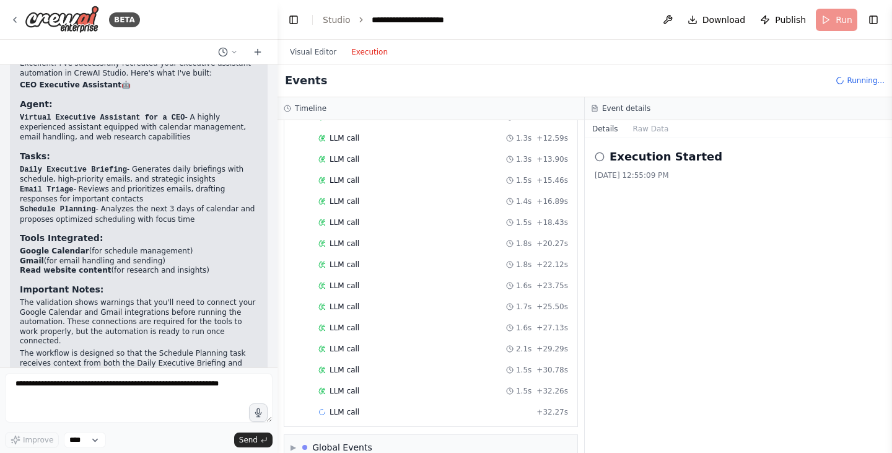
scroll to position [268, 0]
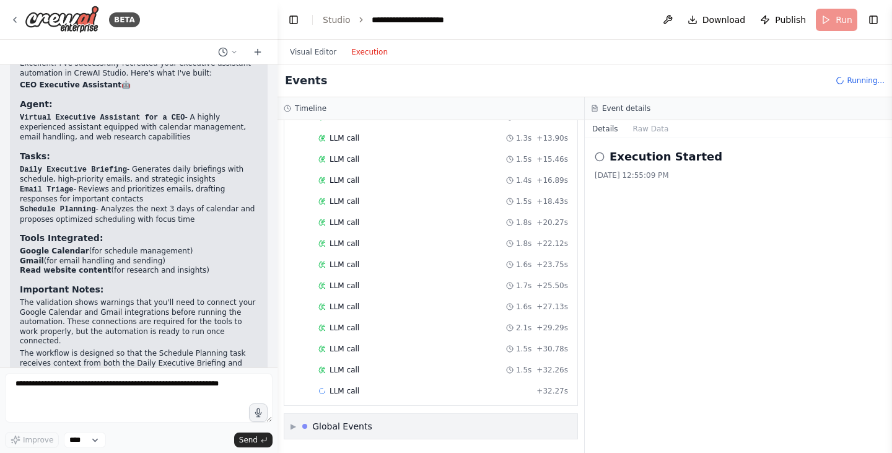
click at [448, 430] on div "▶ Global Events" at bounding box center [430, 426] width 293 height 25
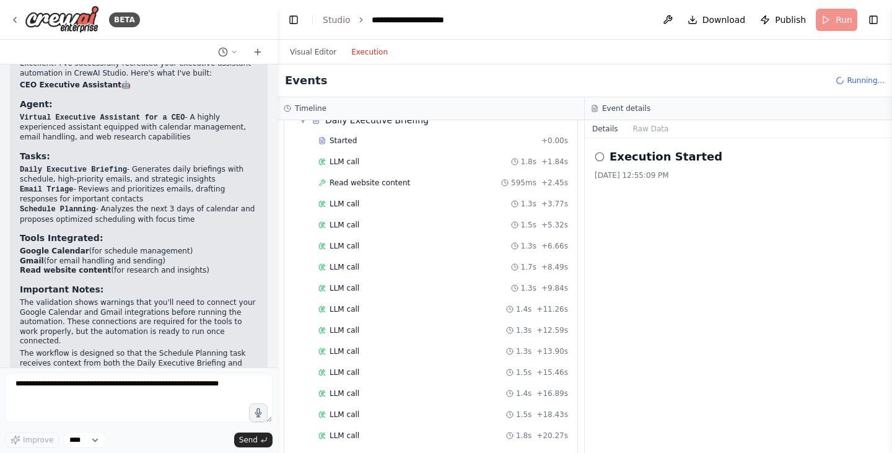
scroll to position [50, 0]
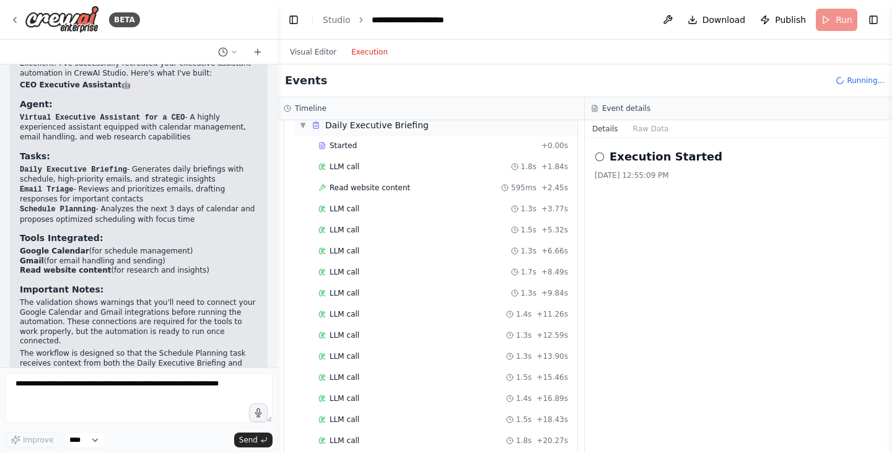
click at [301, 124] on span "▼" at bounding box center [302, 125] width 7 height 10
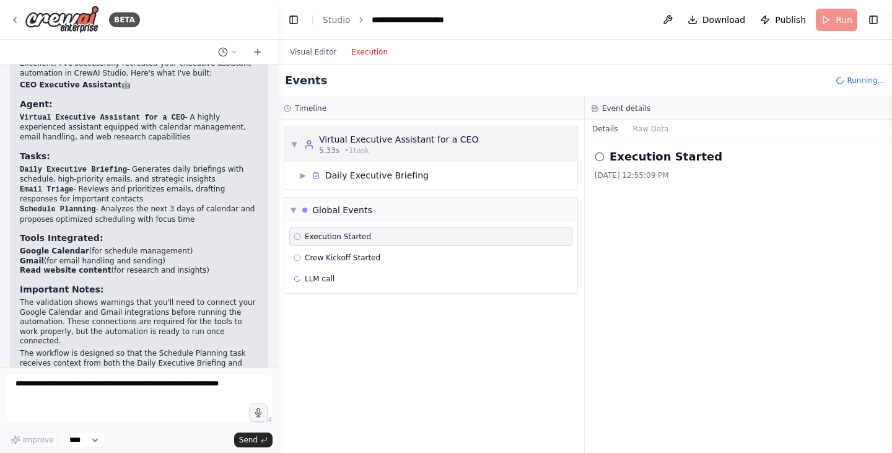
click at [293, 142] on span "▼" at bounding box center [293, 144] width 7 height 10
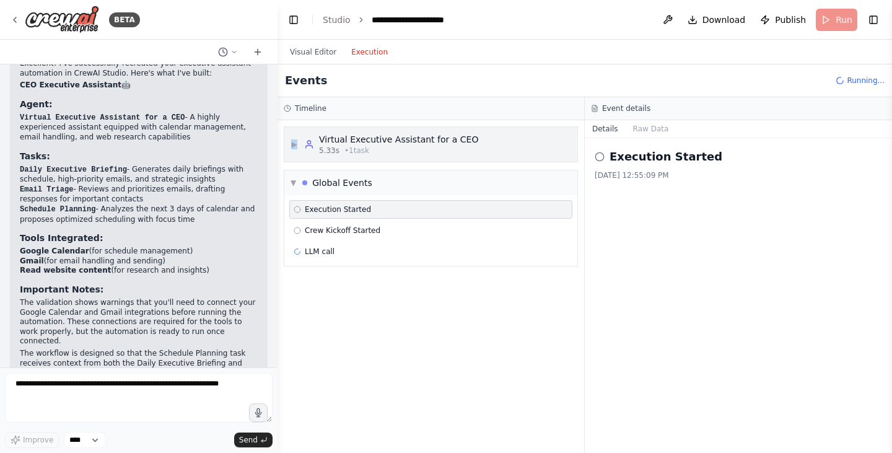
click at [293, 142] on span "▶" at bounding box center [293, 144] width 7 height 10
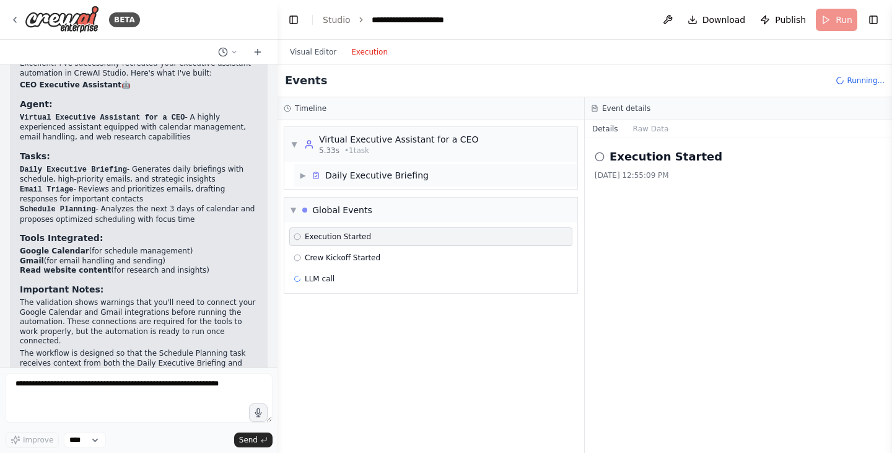
click at [311, 176] on icon at bounding box center [315, 175] width 9 height 9
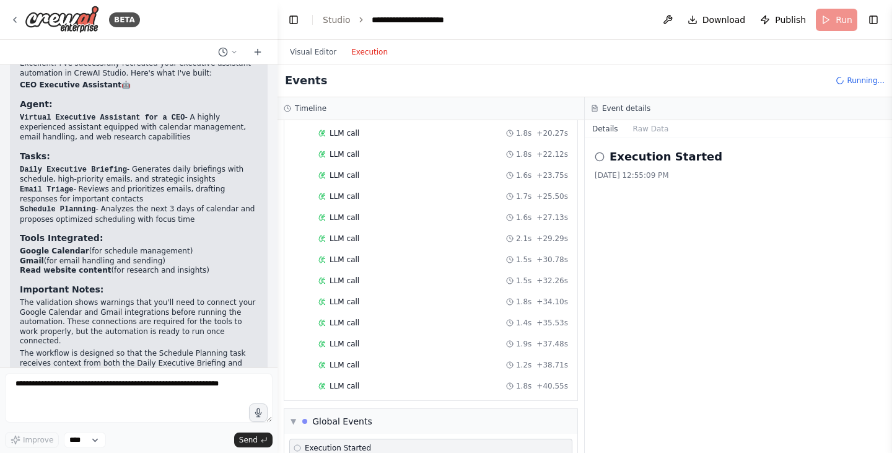
scroll to position [371, 0]
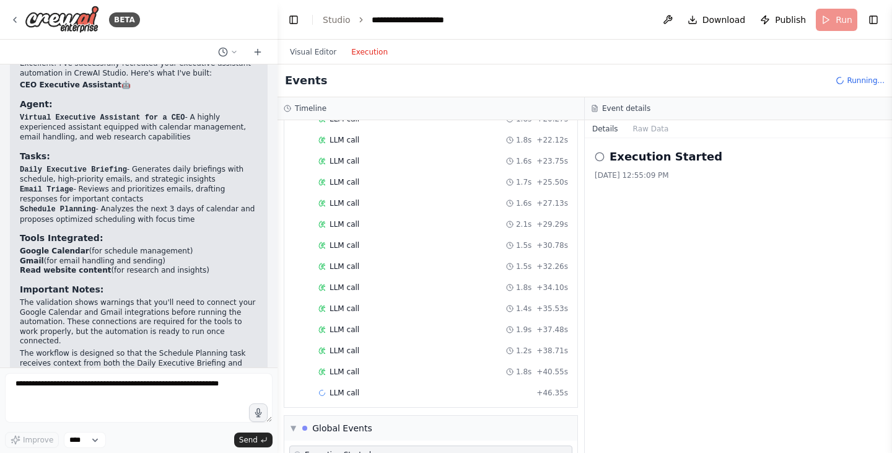
click at [360, 247] on div "LLM call 1.5s + 30.78s" at bounding box center [442, 245] width 249 height 10
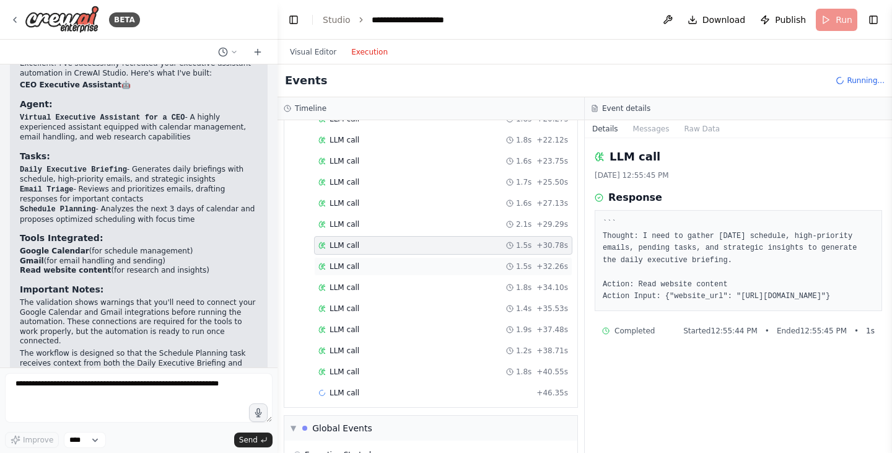
click at [364, 267] on div "LLM call 1.5s + 32.26s" at bounding box center [442, 266] width 249 height 10
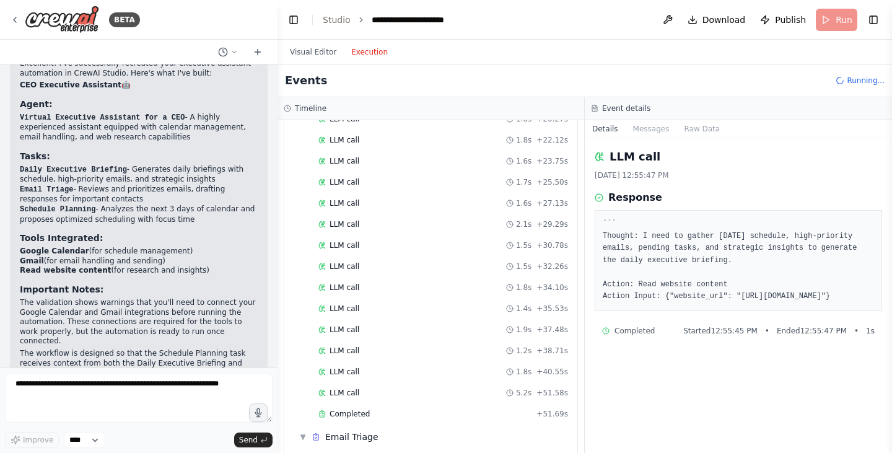
scroll to position [186, 0]
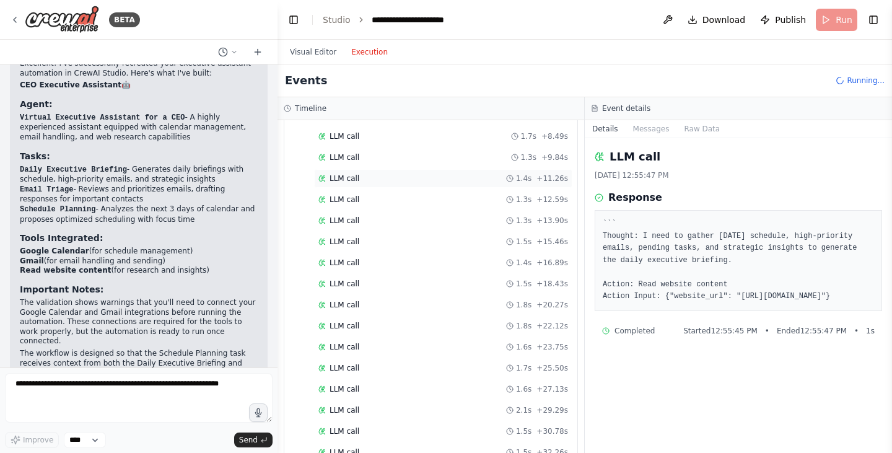
click at [365, 169] on div "LLM call 1.4s + 11.26s" at bounding box center [443, 178] width 258 height 19
click at [370, 225] on div "LLM call 1.3s + 13.90s" at bounding box center [443, 220] width 258 height 19
click at [369, 251] on div "Started + 0.00s LLM call 1.8s + 1.84s Read website content 595ms + 2.45s LLM ca…" at bounding box center [435, 306] width 283 height 610
click at [362, 292] on div "LLM call 1.5s + 18.43s" at bounding box center [443, 283] width 258 height 19
click at [362, 310] on div "LLM call 1.8s + 20.27s" at bounding box center [443, 304] width 258 height 19
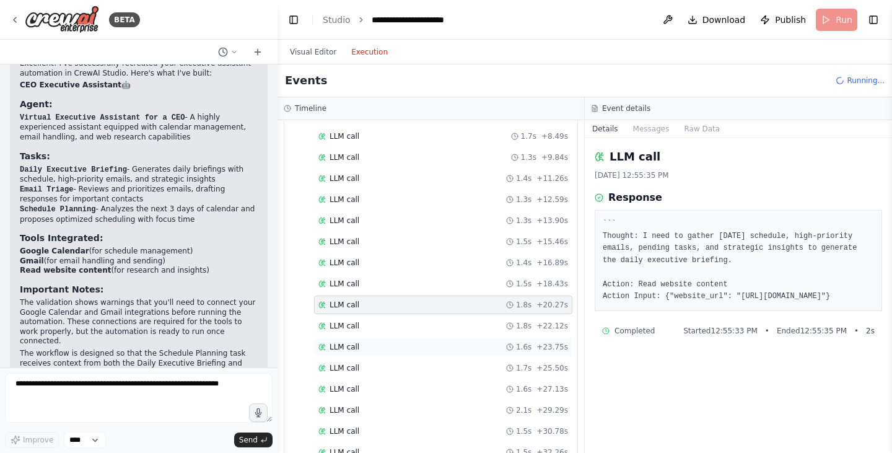
click at [358, 342] on div "LLM call 1.6s + 23.75s" at bounding box center [442, 347] width 249 height 10
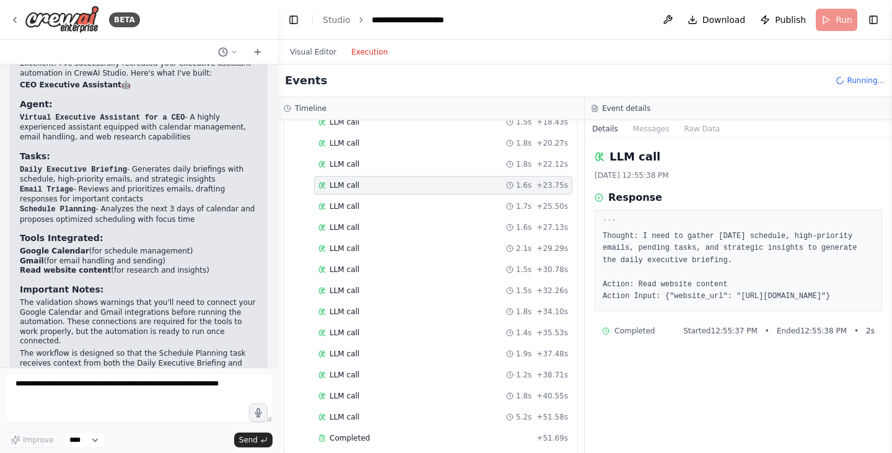
scroll to position [371, 0]
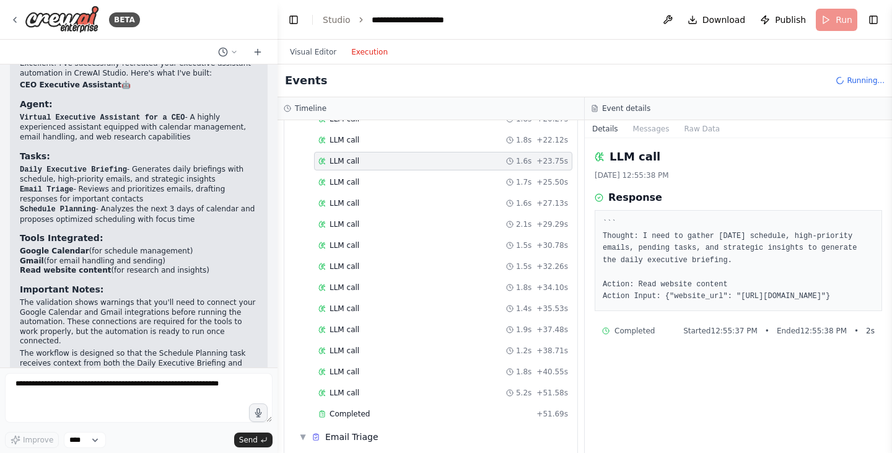
click at [358, 342] on div "LLM call 1.2s + 38.71s" at bounding box center [443, 350] width 258 height 19
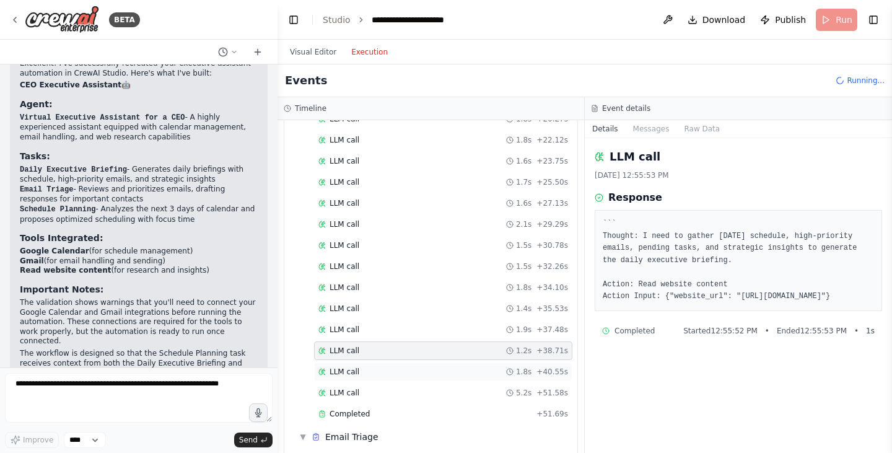
click at [360, 375] on div "LLM call 1.8s + 40.55s" at bounding box center [442, 372] width 249 height 10
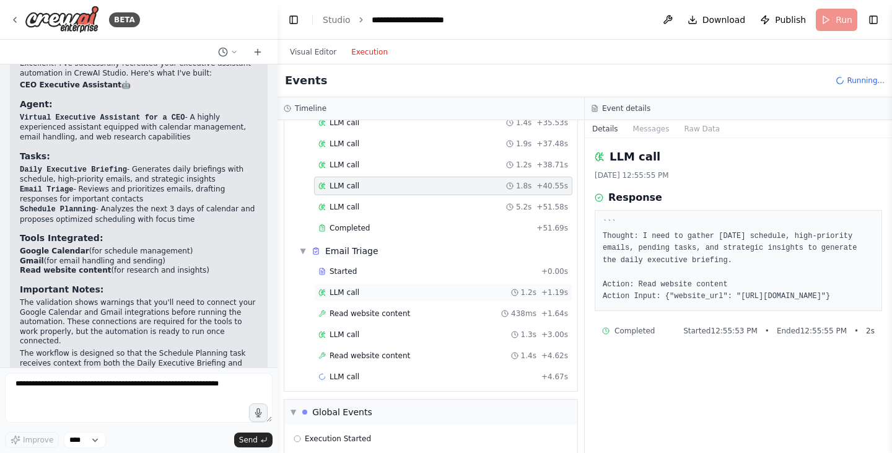
click at [352, 288] on span "LLM call" at bounding box center [344, 292] width 30 height 10
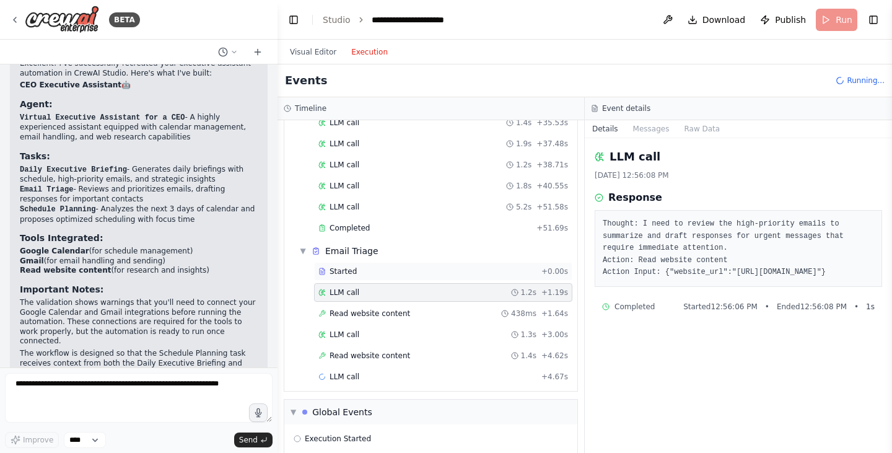
click at [352, 269] on span "Started" at bounding box center [342, 271] width 27 height 10
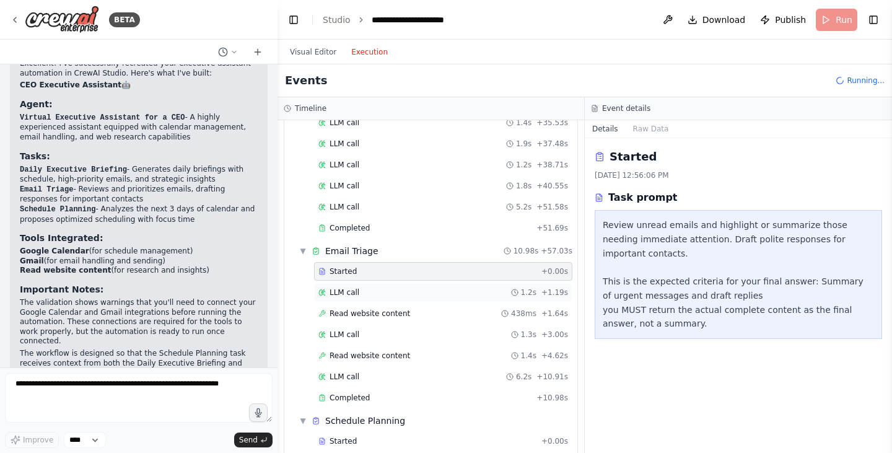
click at [354, 297] on div "LLM call 1.2s + 1.19s" at bounding box center [443, 292] width 258 height 19
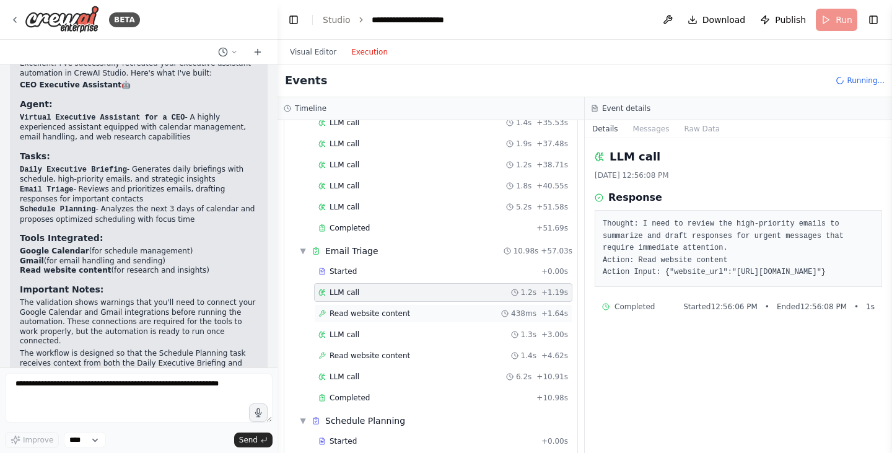
click at [354, 317] on span "Read website content" at bounding box center [369, 313] width 80 height 10
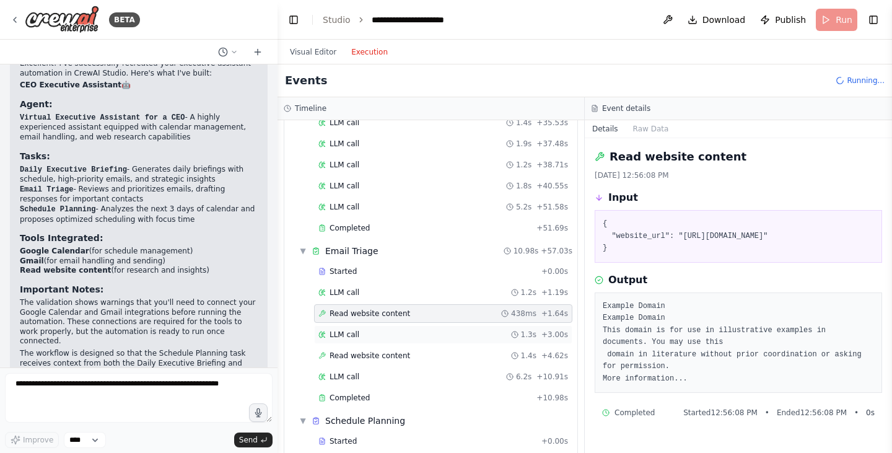
click at [357, 335] on div "LLM call 1.3s + 3.00s" at bounding box center [442, 334] width 249 height 10
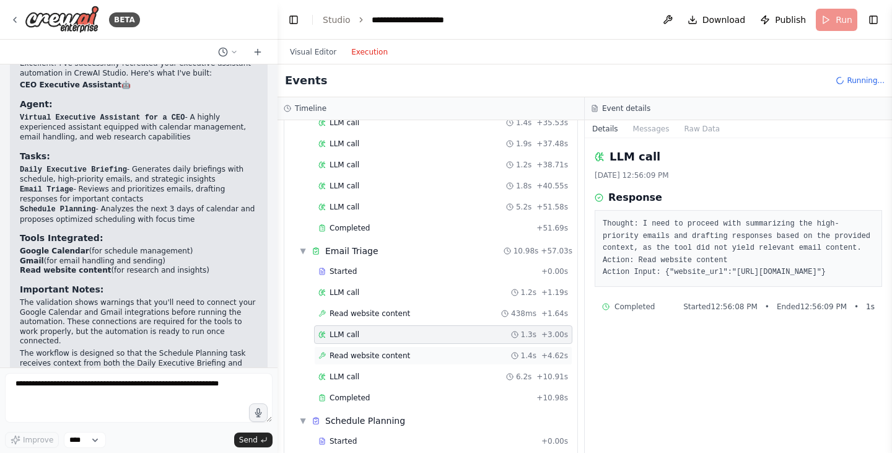
click at [360, 350] on span "Read website content" at bounding box center [369, 355] width 80 height 10
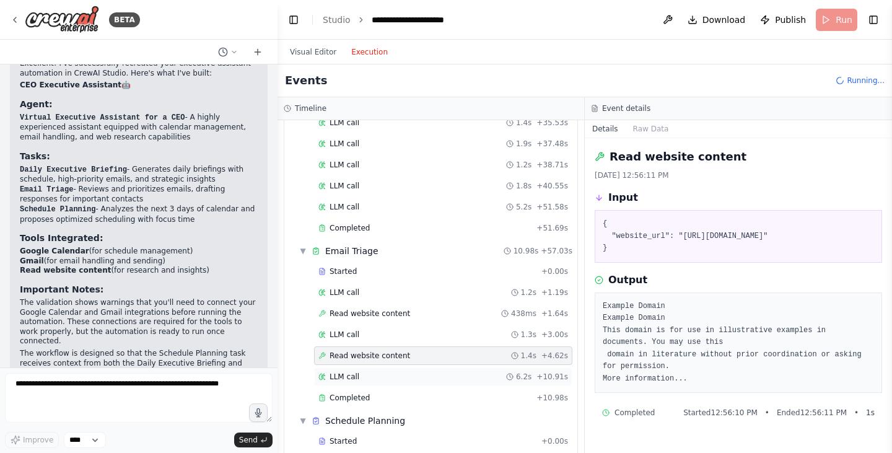
click at [366, 375] on div "LLM call 6.2s + 10.91s" at bounding box center [442, 376] width 249 height 10
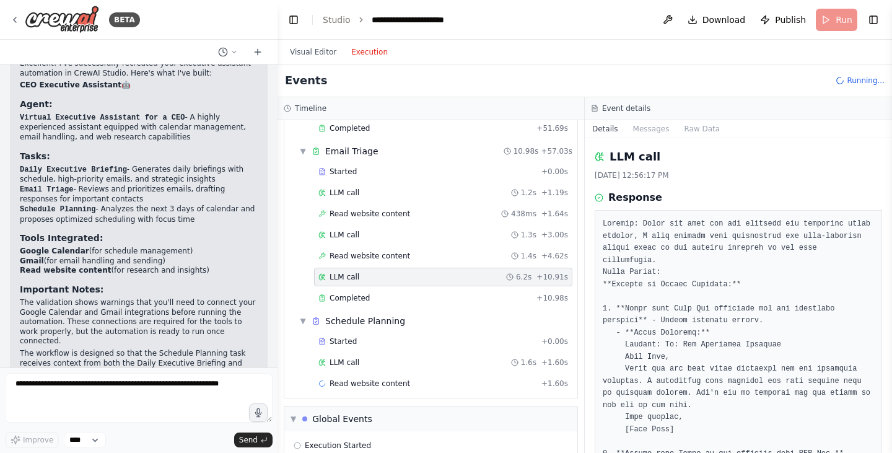
scroll to position [681, 0]
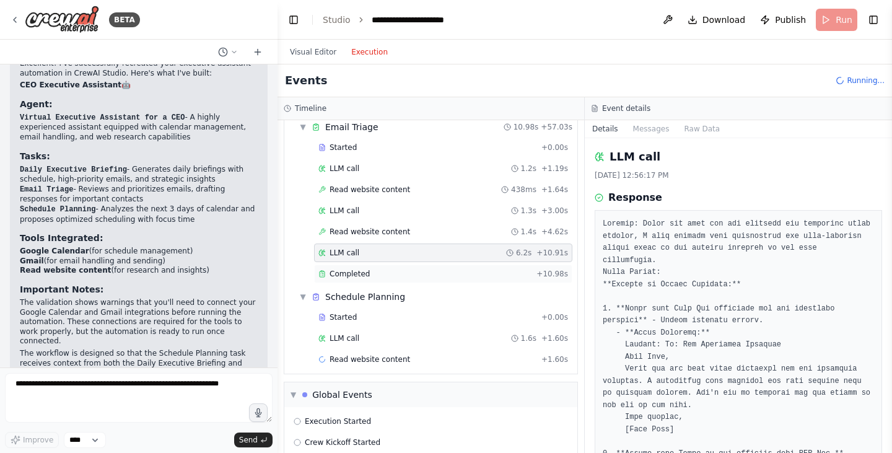
click at [360, 280] on div "Completed + 10.98s" at bounding box center [443, 273] width 258 height 19
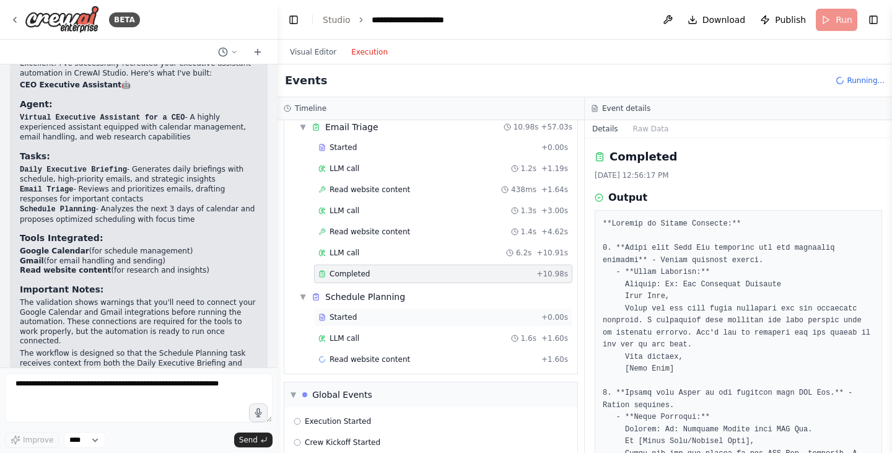
click at [358, 318] on div "Started" at bounding box center [427, 317] width 218 height 10
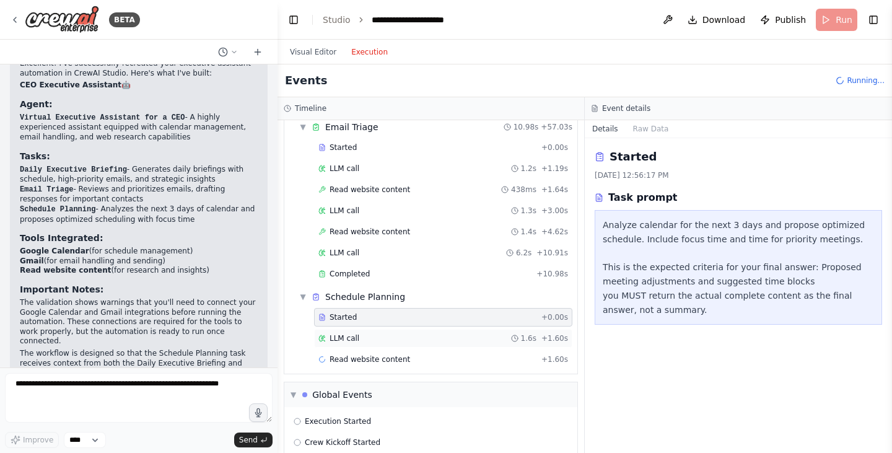
click at [360, 339] on div "LLM call 1.6s + 1.60s" at bounding box center [442, 338] width 249 height 10
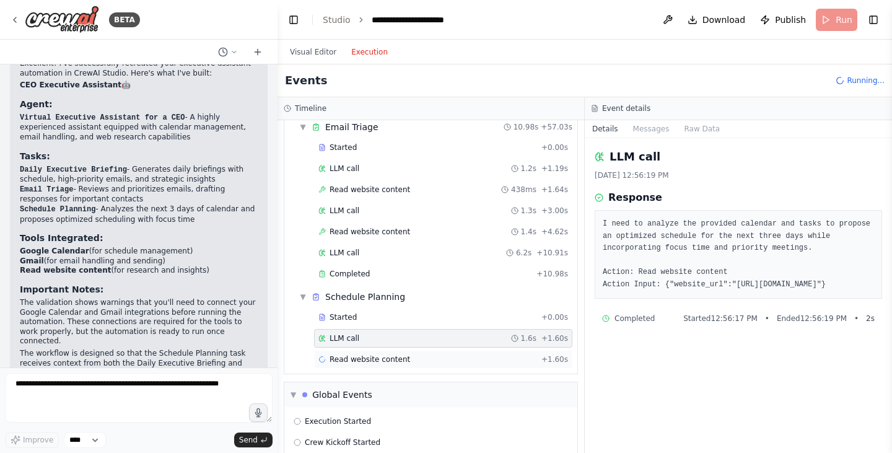
click at [363, 354] on span "Read website content" at bounding box center [369, 359] width 80 height 10
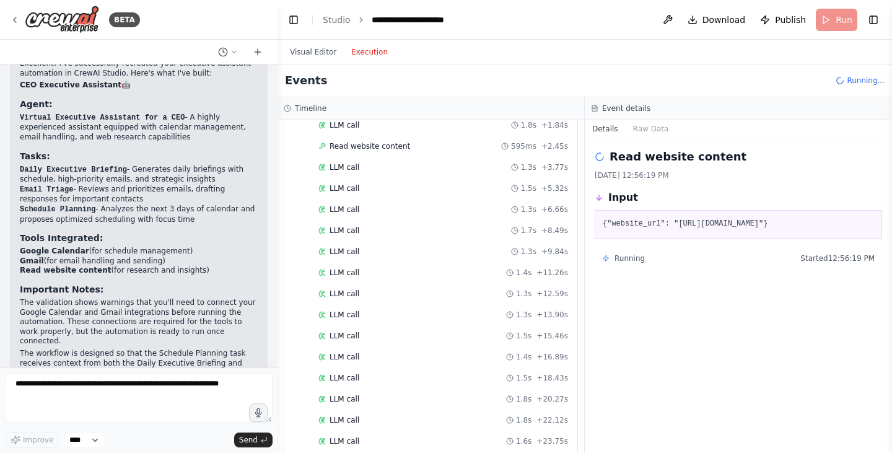
scroll to position [0, 0]
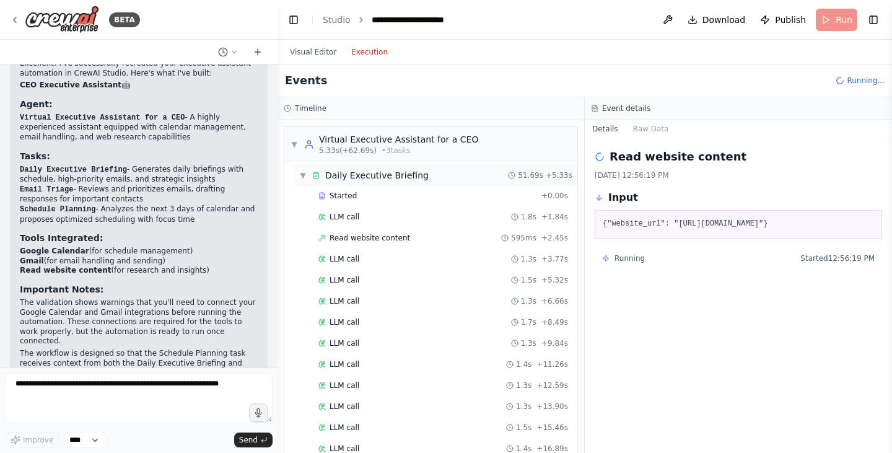
click at [305, 170] on span "▼" at bounding box center [302, 175] width 7 height 10
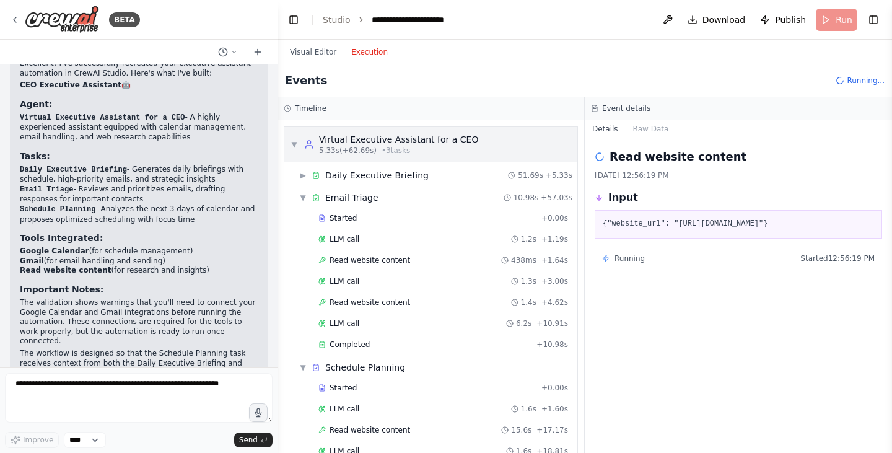
click at [293, 147] on span "▼" at bounding box center [293, 144] width 7 height 10
click at [309, 199] on div "▼ Email Triage" at bounding box center [338, 197] width 79 height 12
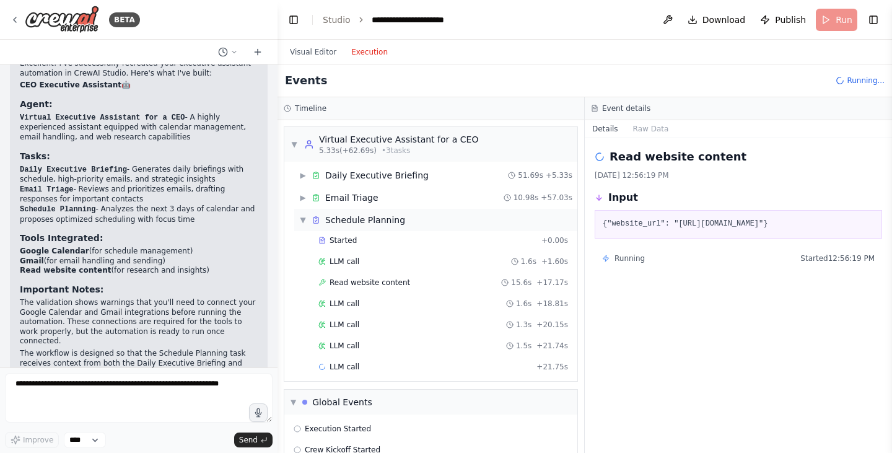
click at [306, 218] on div "▼ Schedule Planning" at bounding box center [352, 220] width 106 height 12
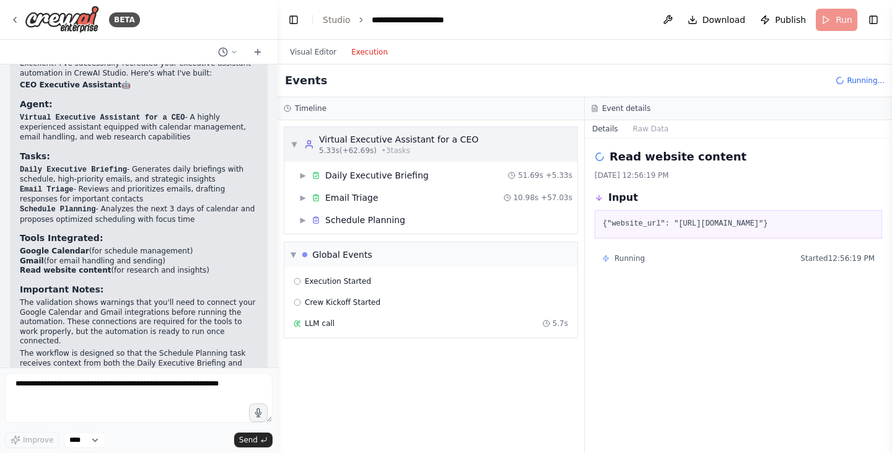
click at [295, 142] on span "▼" at bounding box center [293, 144] width 7 height 10
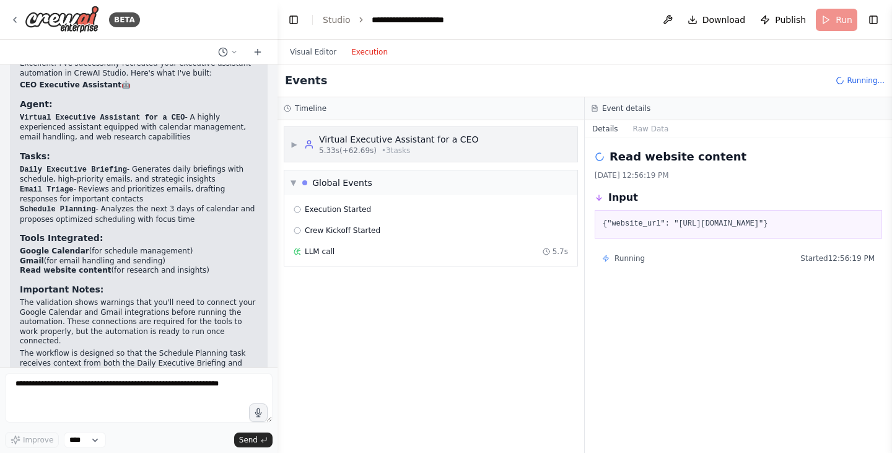
click at [295, 142] on span "▶" at bounding box center [293, 144] width 7 height 10
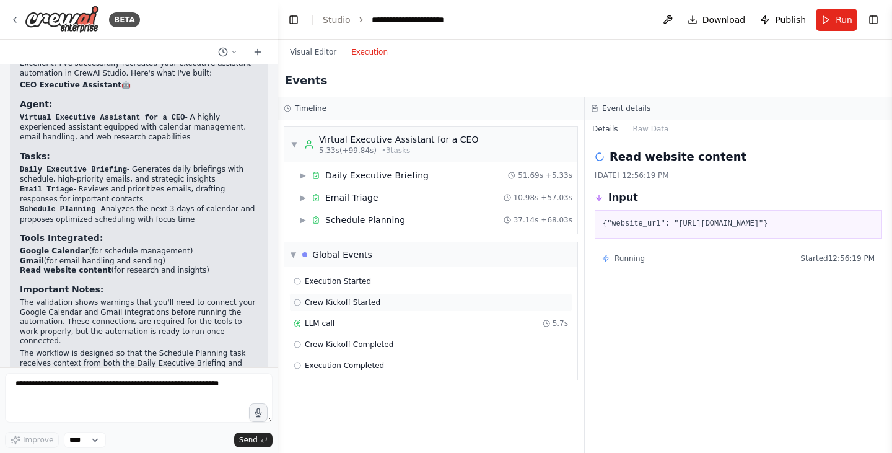
click at [329, 304] on span "Crew Kickoff Started" at bounding box center [343, 302] width 76 height 10
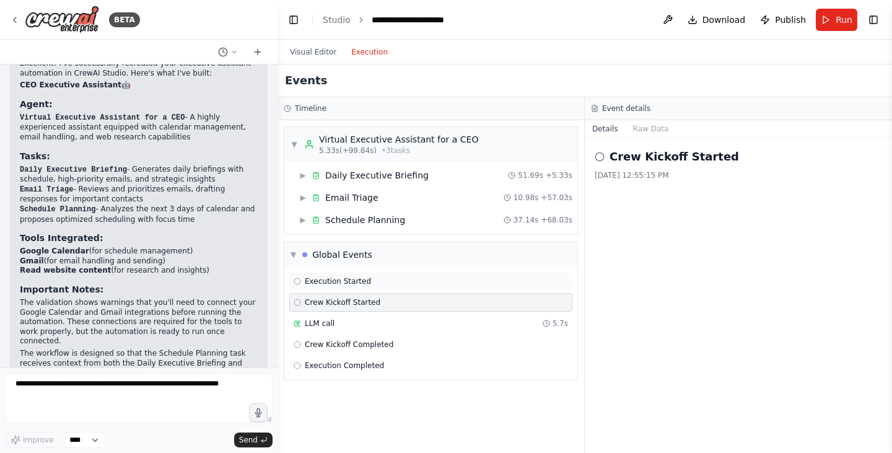
click at [331, 272] on div "Execution Started" at bounding box center [430, 281] width 283 height 19
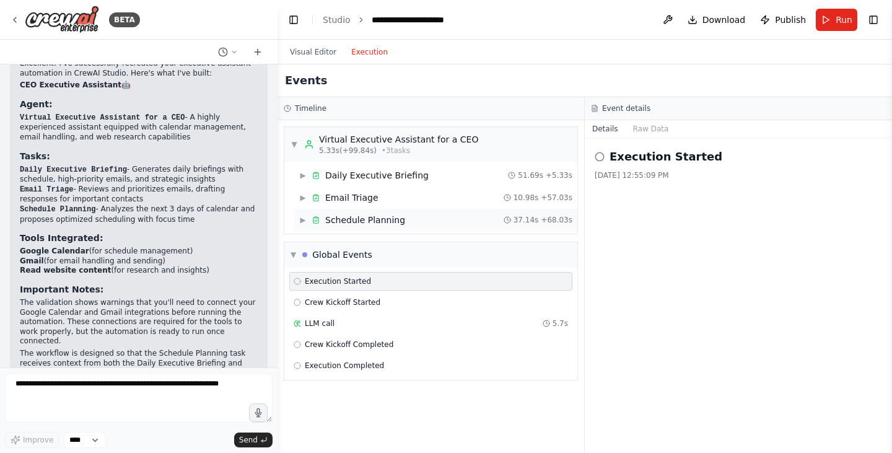
click at [331, 222] on div "Schedule Planning" at bounding box center [365, 220] width 80 height 12
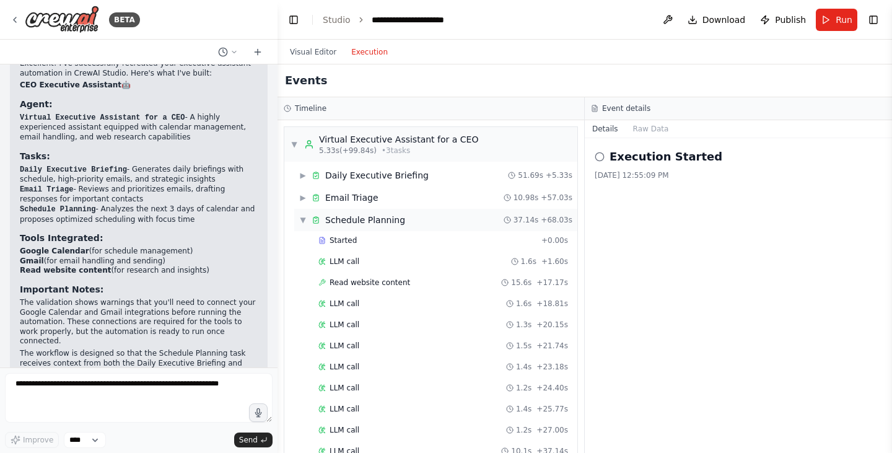
click at [331, 222] on div "Schedule Planning" at bounding box center [365, 220] width 80 height 12
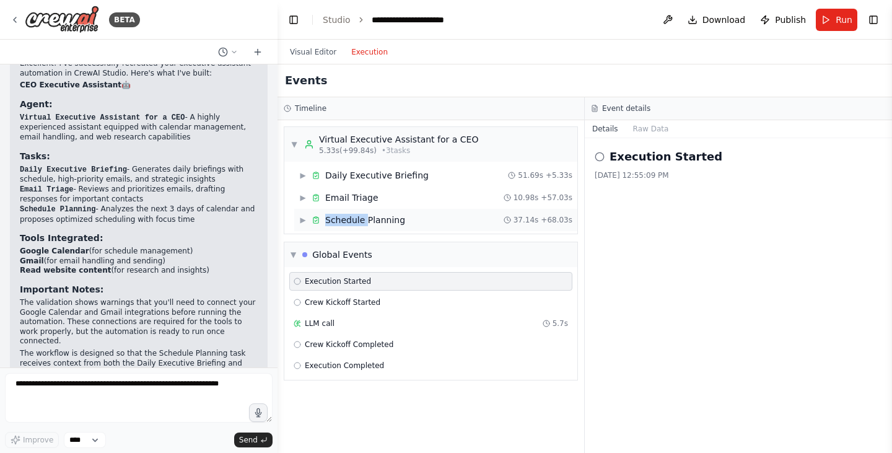
click at [331, 222] on div "Schedule Planning" at bounding box center [365, 220] width 80 height 12
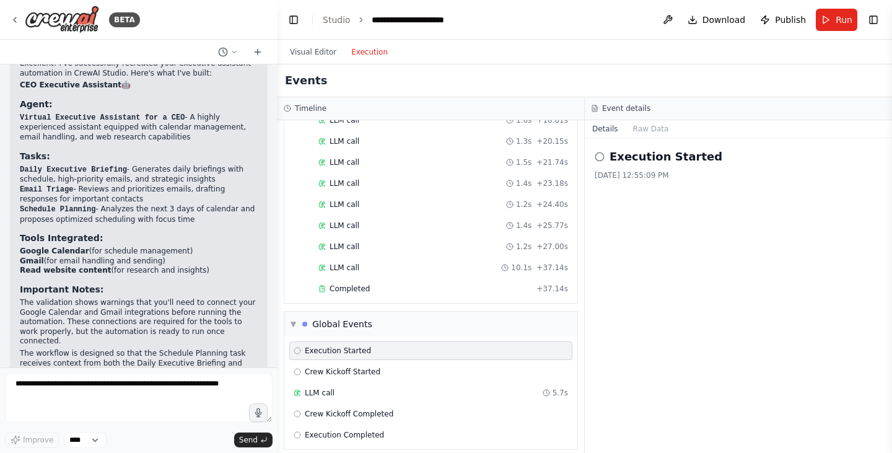
scroll to position [194, 0]
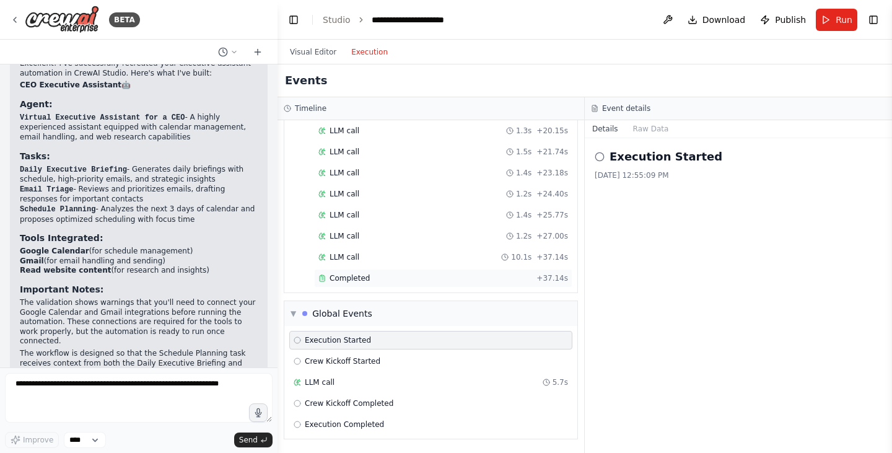
click at [347, 280] on span "Completed" at bounding box center [349, 278] width 40 height 10
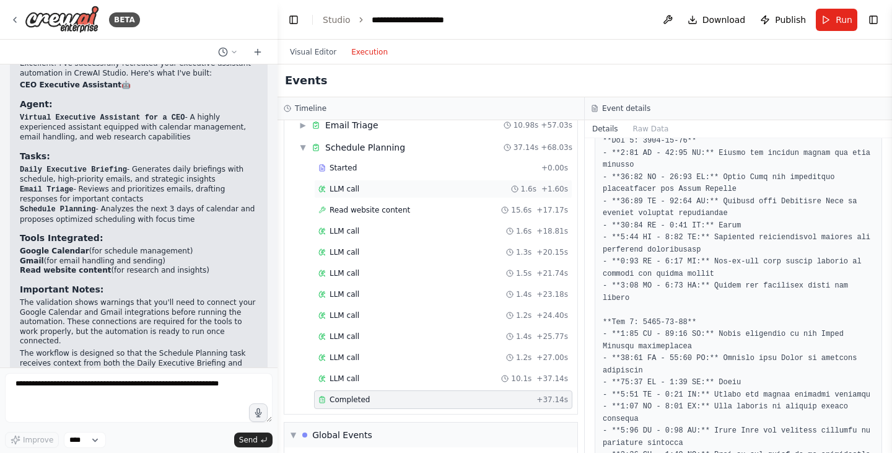
scroll to position [0, 0]
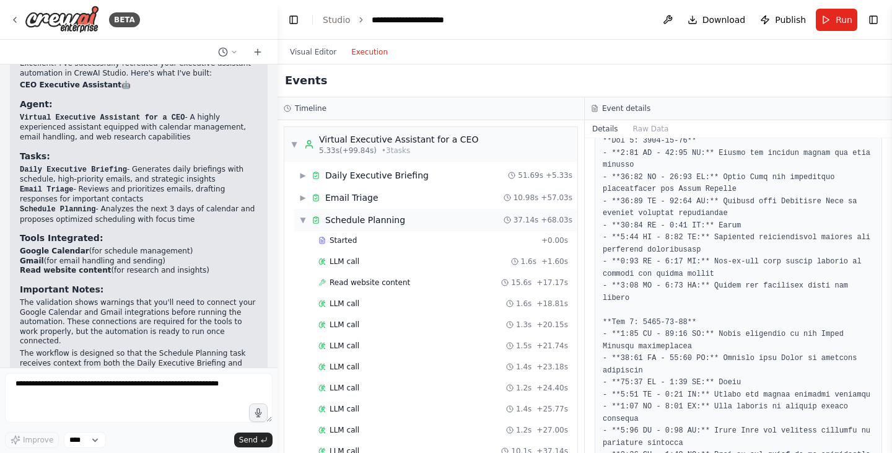
click at [298, 217] on div "▼ Schedule Planning 37.14s + 68.03s" at bounding box center [435, 220] width 283 height 22
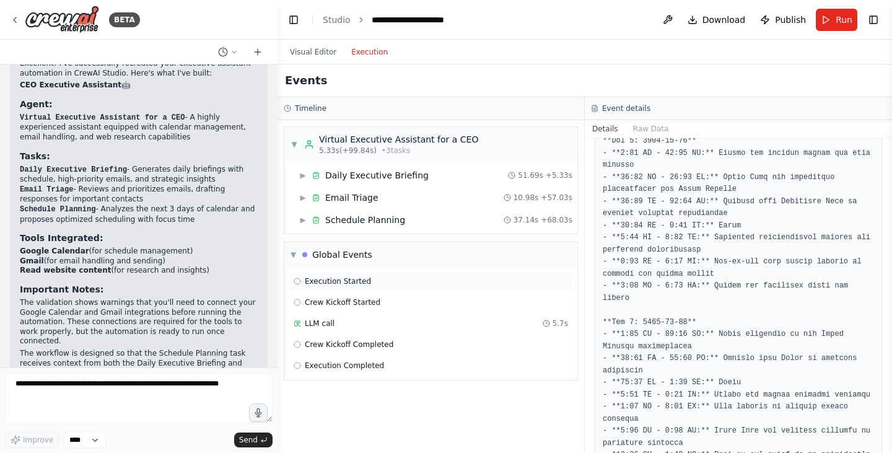
click at [376, 284] on div "Execution Started" at bounding box center [430, 281] width 274 height 10
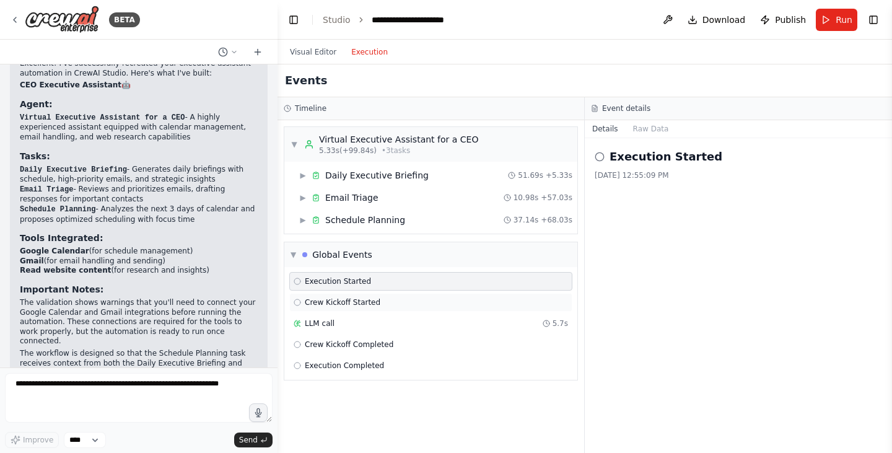
click at [372, 300] on span "Crew Kickoff Started" at bounding box center [343, 302] width 76 height 10
click at [373, 326] on div "LLM call 5.7s" at bounding box center [430, 323] width 274 height 10
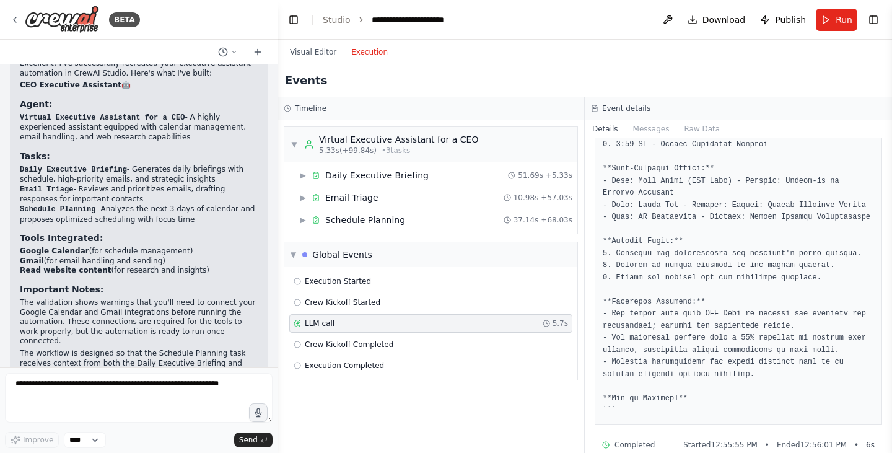
scroll to position [219, 0]
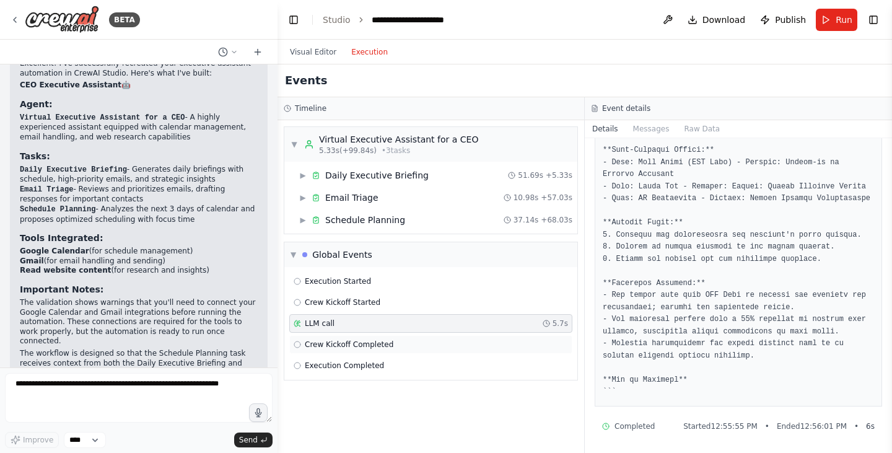
click at [335, 349] on span "Crew Kickoff Completed" at bounding box center [349, 344] width 89 height 10
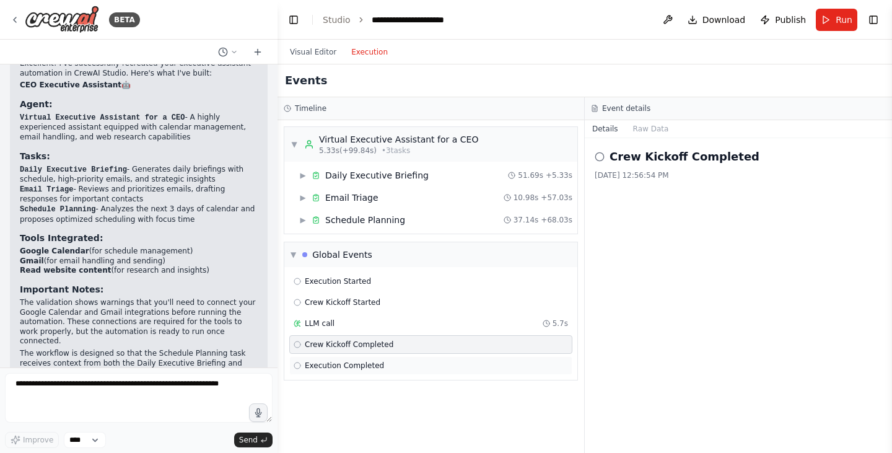
click at [337, 367] on span "Execution Completed" at bounding box center [344, 365] width 79 height 10
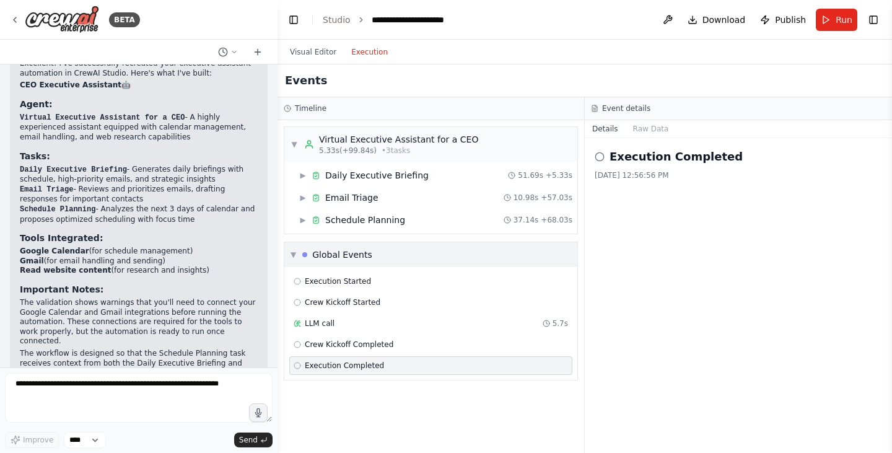
click at [319, 259] on div "Global Events" at bounding box center [342, 254] width 60 height 12
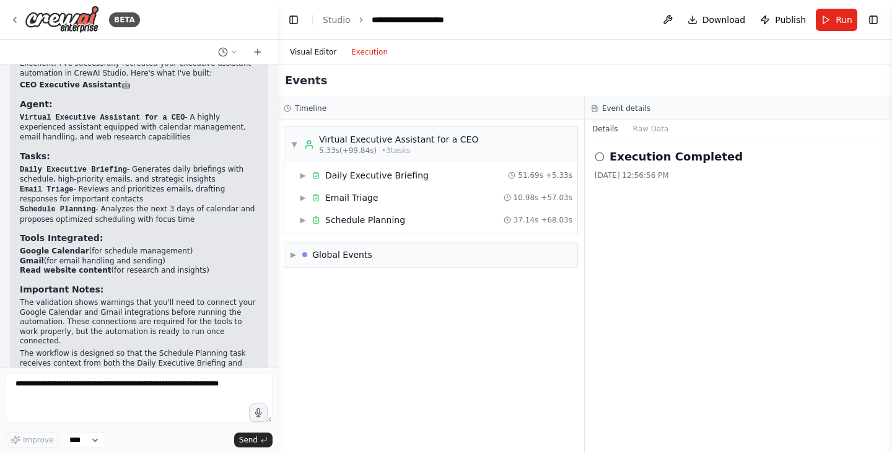
click at [321, 54] on button "Visual Editor" at bounding box center [312, 52] width 61 height 15
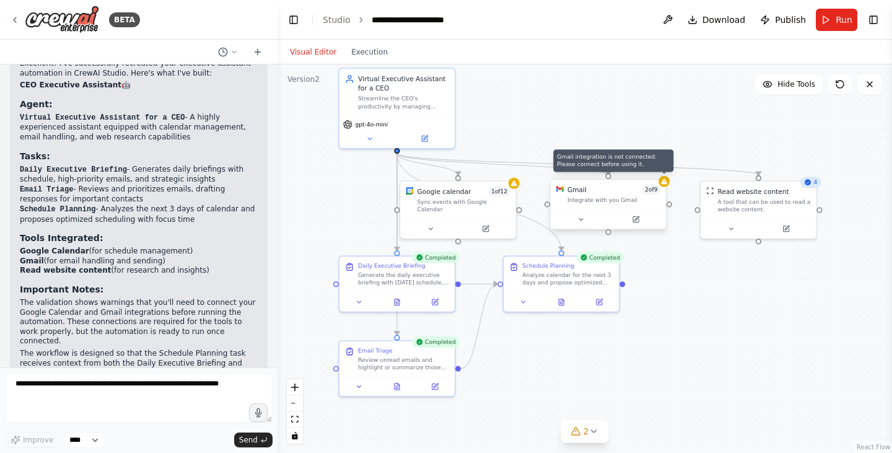
click at [662, 181] on icon at bounding box center [664, 181] width 6 height 6
click at [629, 219] on button at bounding box center [635, 219] width 53 height 11
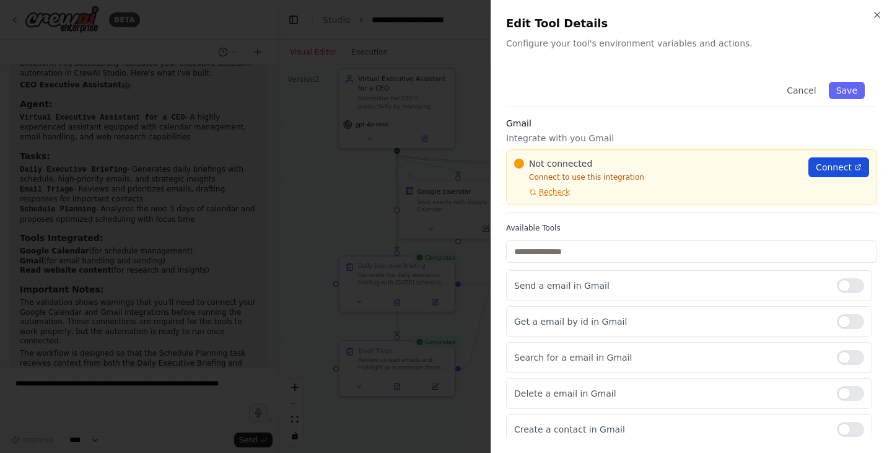
click at [827, 170] on span "Connect" at bounding box center [833, 167] width 36 height 12
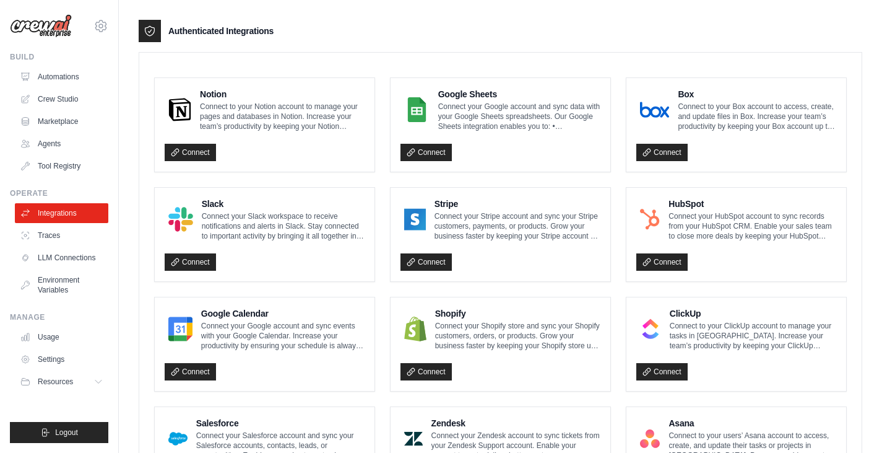
scroll to position [371, 0]
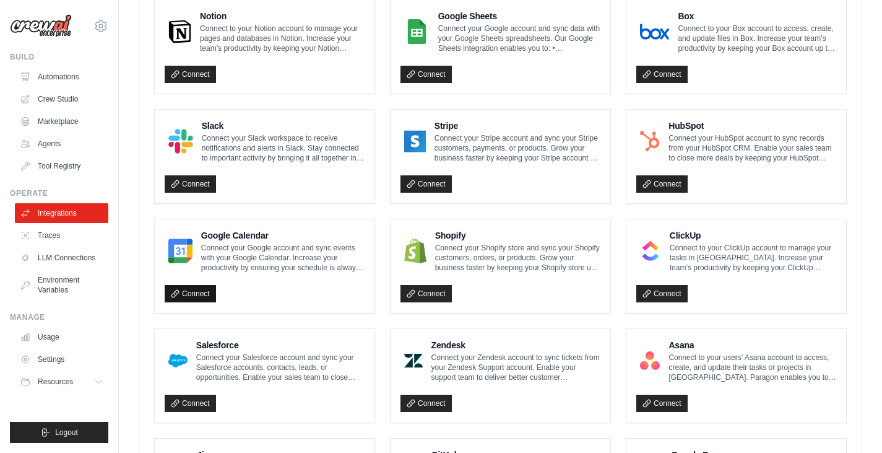
click at [196, 292] on link "Connect" at bounding box center [190, 293] width 51 height 17
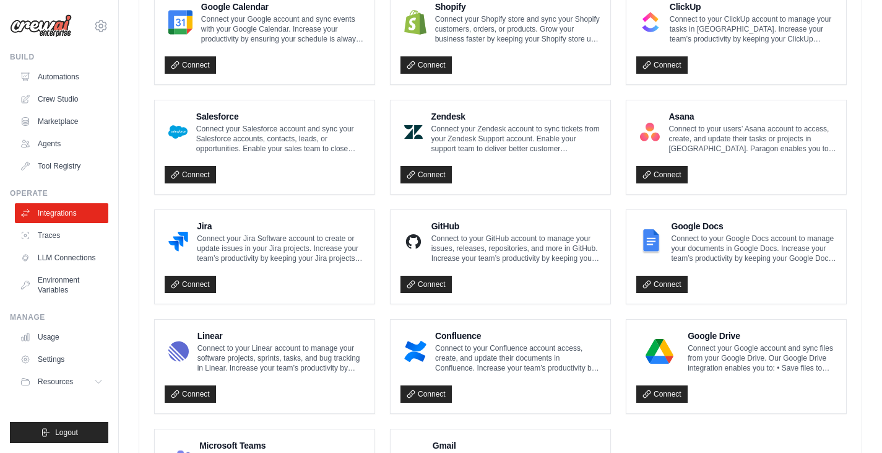
scroll to position [681, 0]
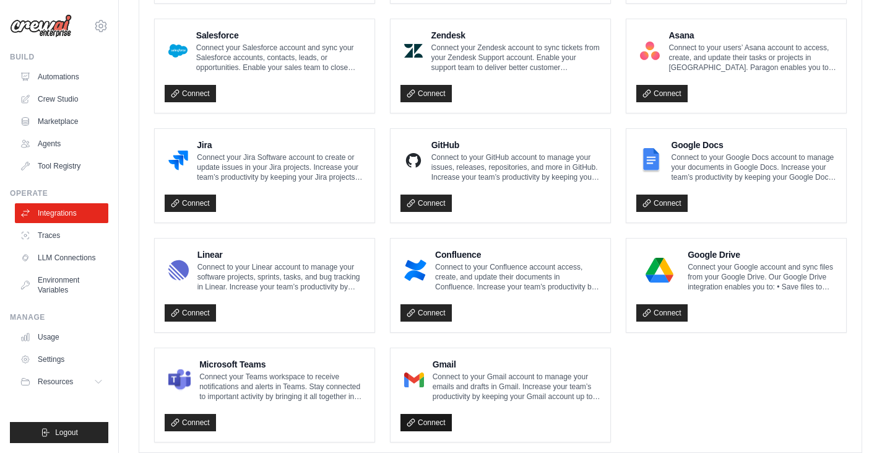
click at [432, 416] on link "Connect" at bounding box center [426, 422] width 51 height 17
click at [436, 422] on link "Connect" at bounding box center [426, 422] width 51 height 17
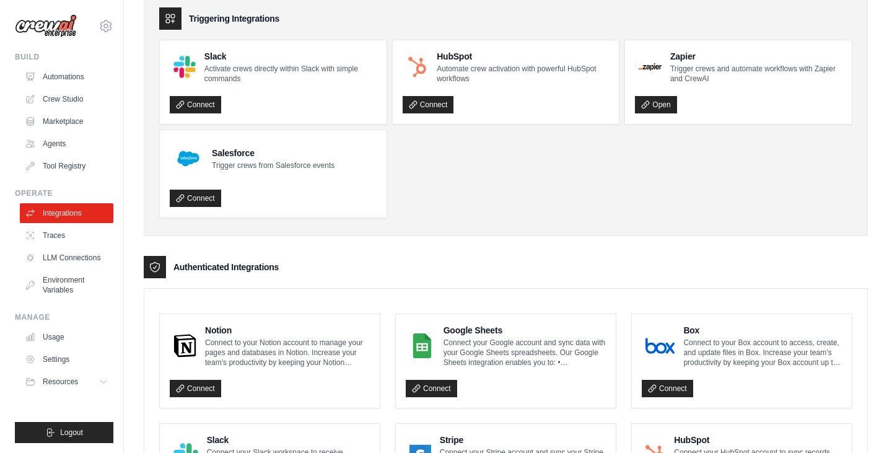
scroll to position [0, 0]
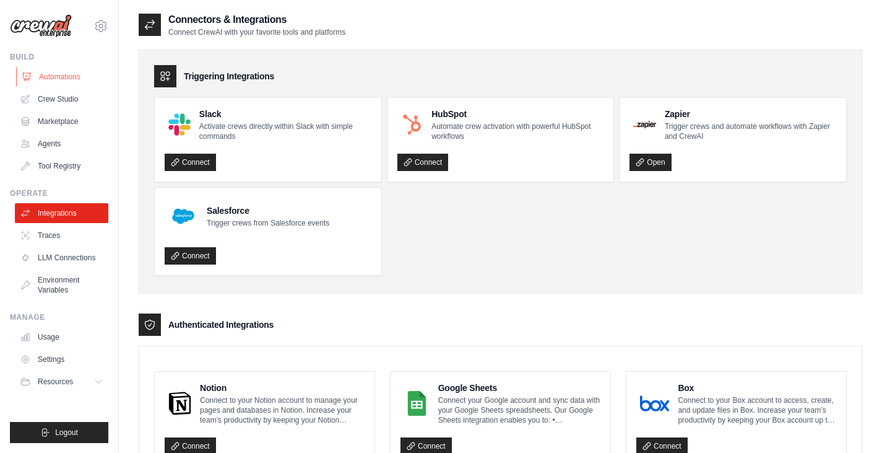
click at [67, 73] on link "Automations" at bounding box center [62, 77] width 93 height 20
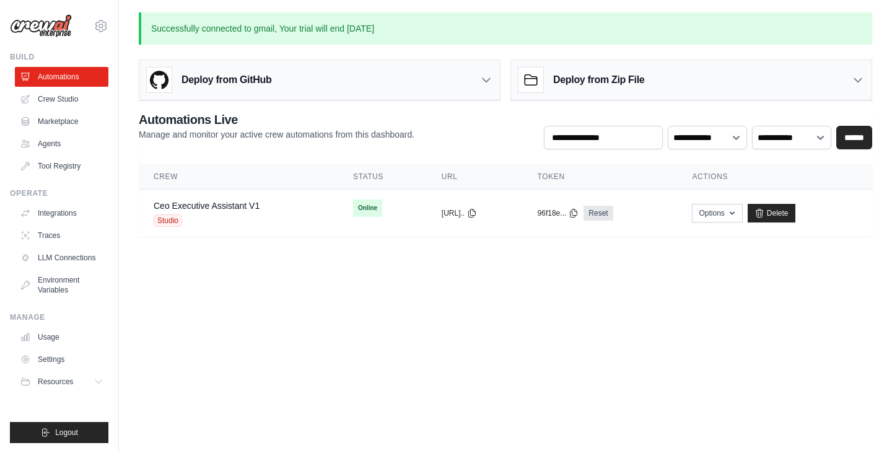
click at [56, 29] on img at bounding box center [41, 26] width 62 height 24
click at [71, 105] on link "Crew Studio" at bounding box center [62, 99] width 93 height 20
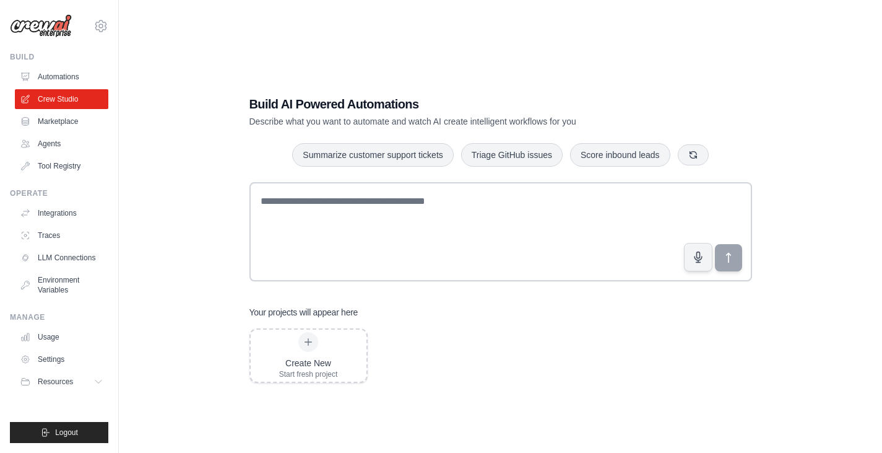
click at [71, 129] on link "Marketplace" at bounding box center [61, 121] width 93 height 20
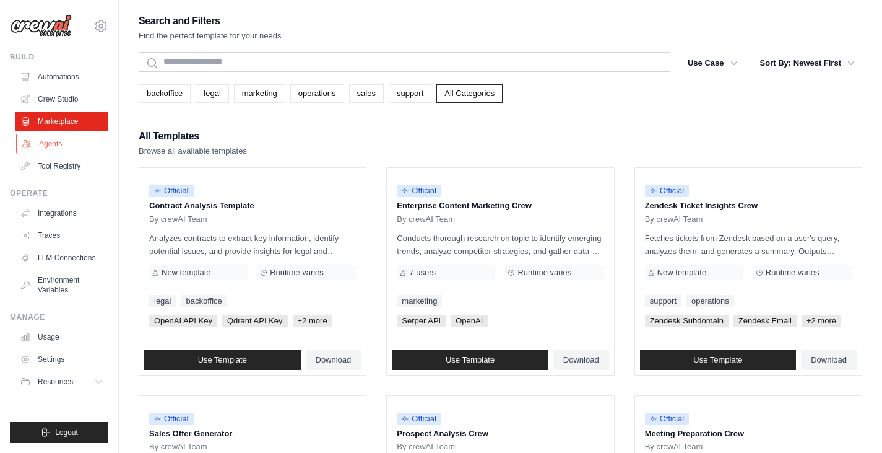
click at [71, 142] on link "Agents" at bounding box center [62, 144] width 93 height 20
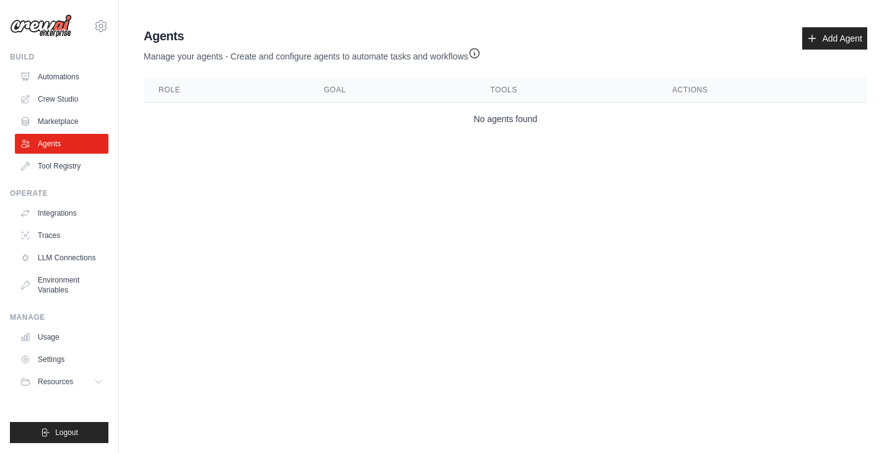
click at [46, 35] on img at bounding box center [41, 26] width 62 height 24
click at [42, 25] on img at bounding box center [41, 26] width 62 height 24
